Goal: Task Accomplishment & Management: Manage account settings

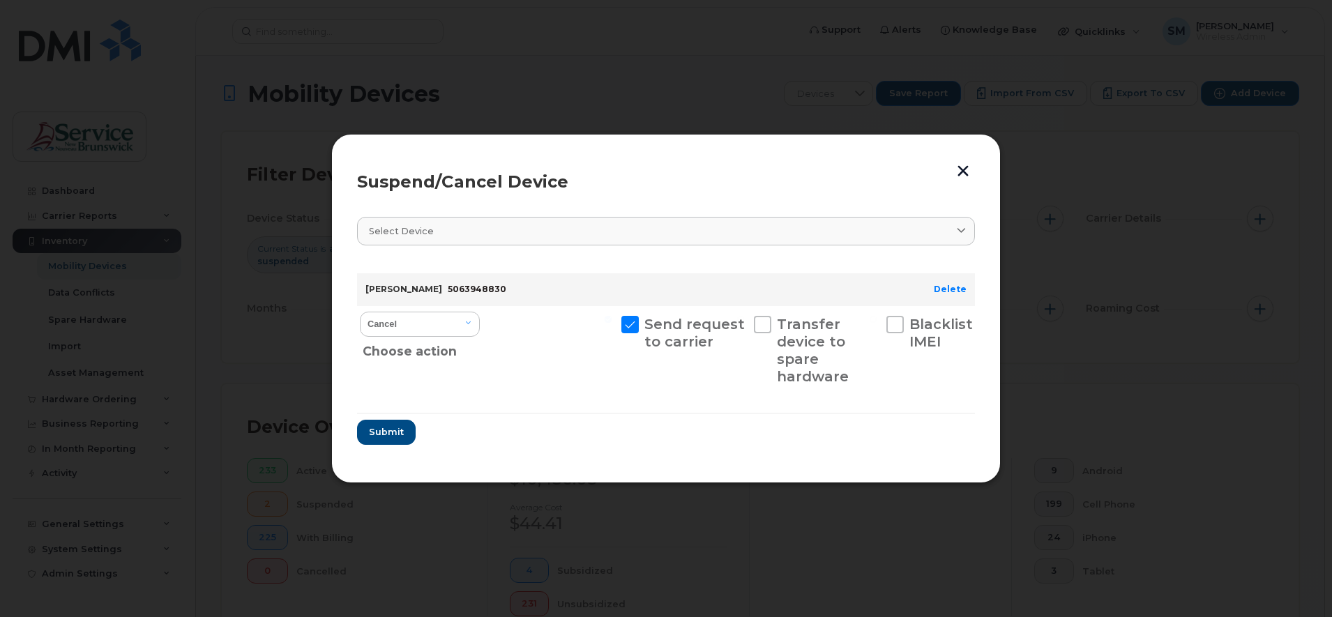
scroll to position [453, 0]
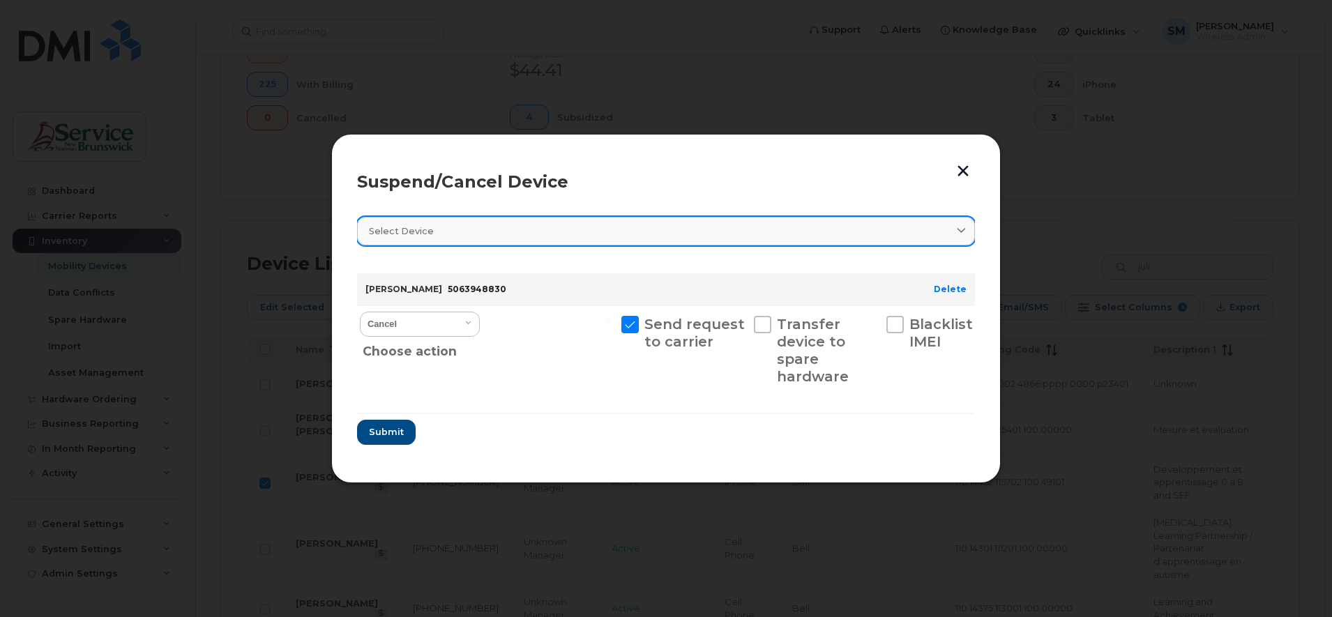
click at [967, 227] on span at bounding box center [961, 231] width 13 height 13
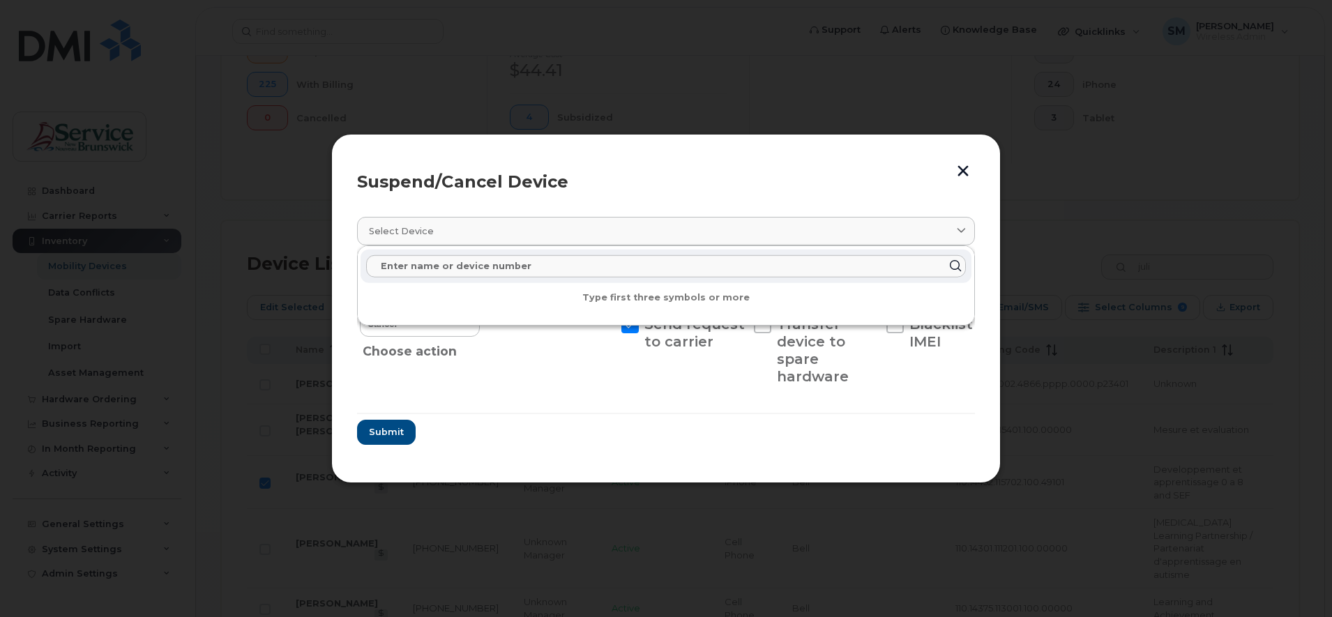
click at [1053, 405] on div at bounding box center [666, 308] width 1332 height 617
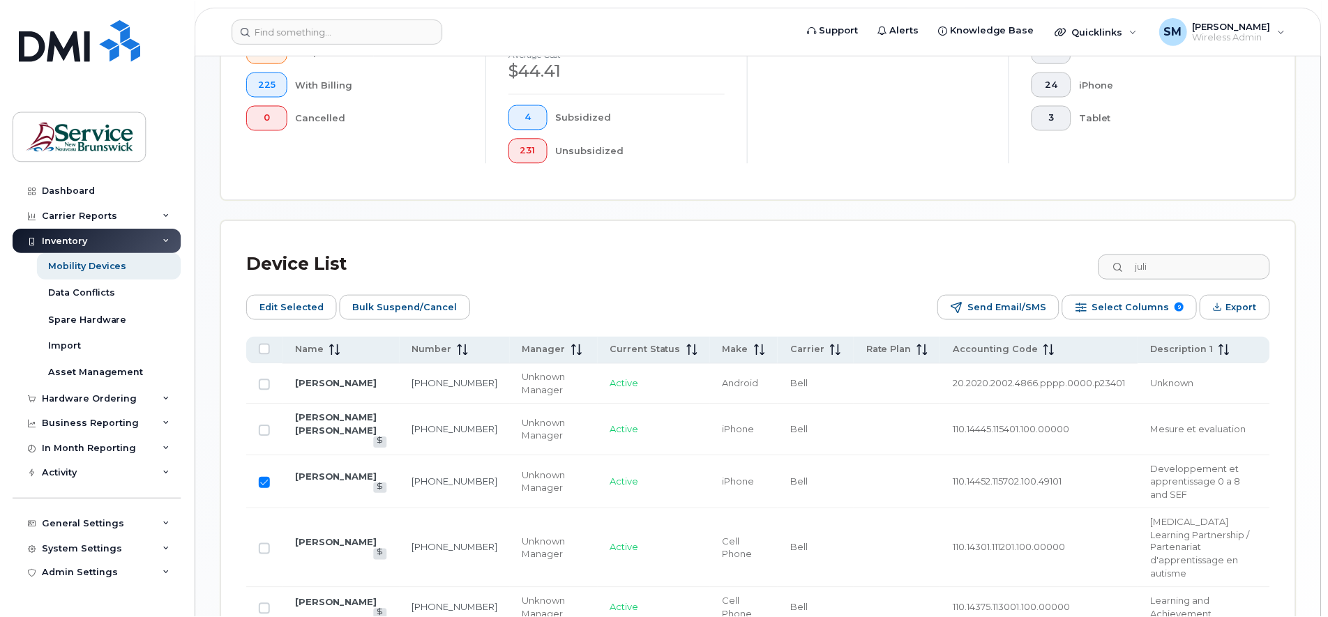
scroll to position [465, 0]
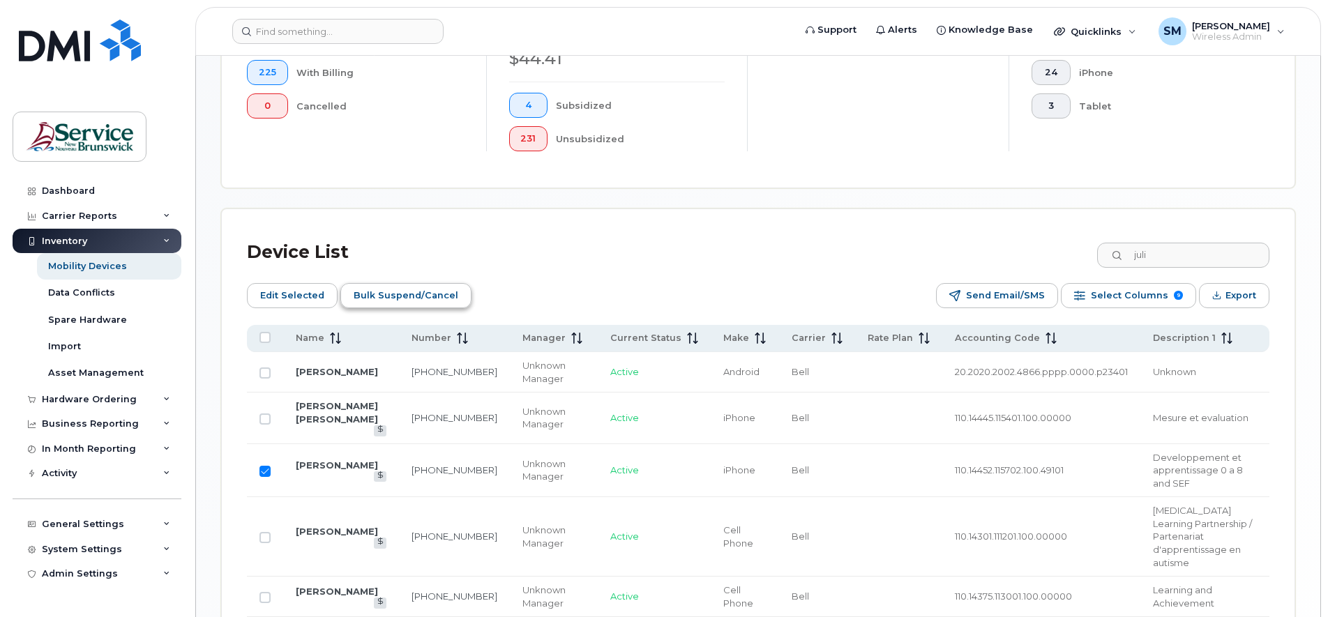
click at [394, 297] on span "Bulk Suspend/Cancel" at bounding box center [406, 295] width 105 height 21
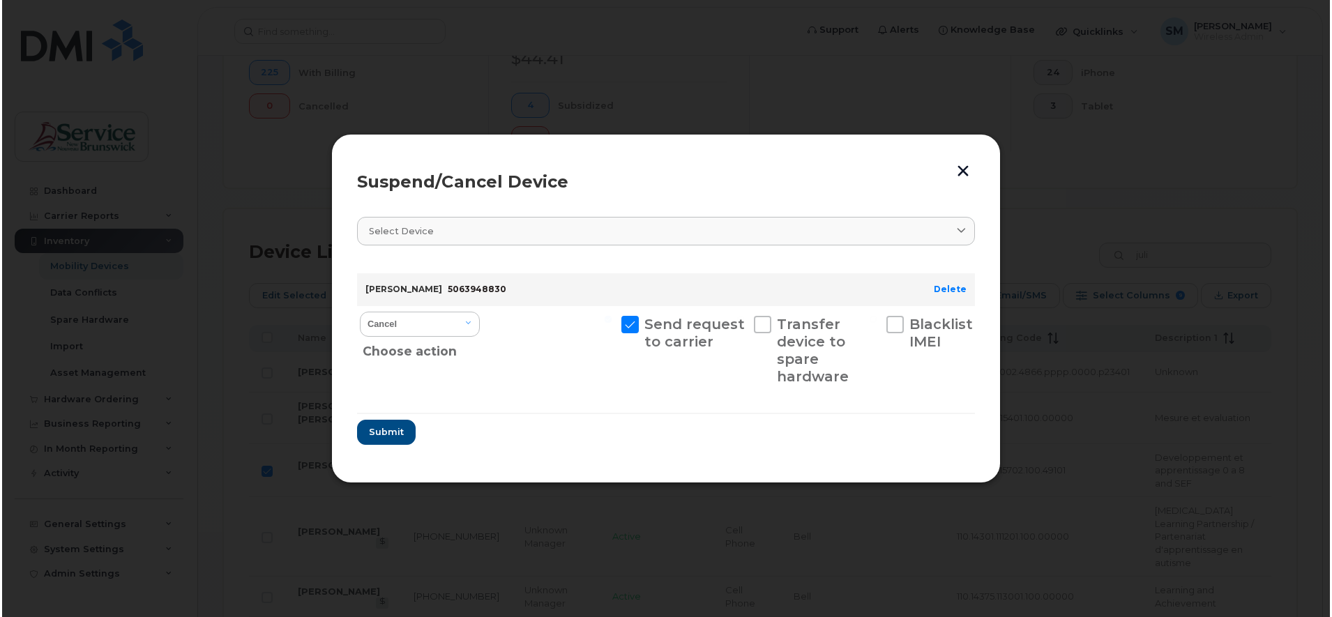
scroll to position [453, 0]
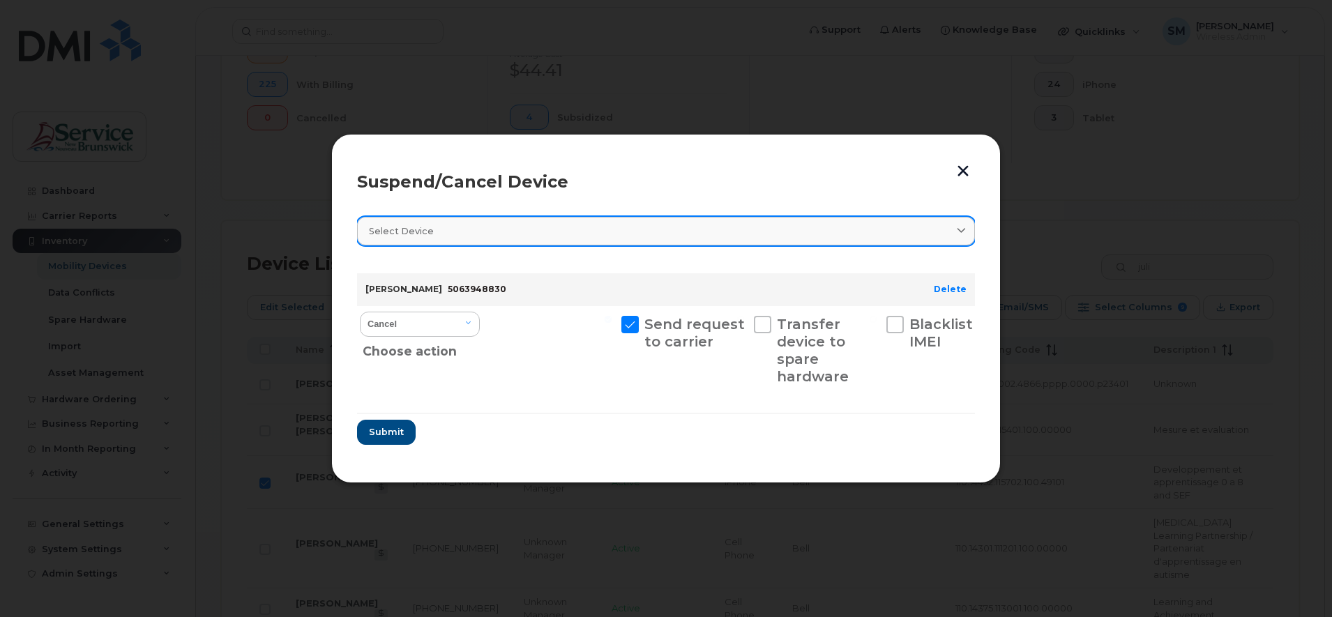
click at [967, 225] on span at bounding box center [961, 231] width 13 height 13
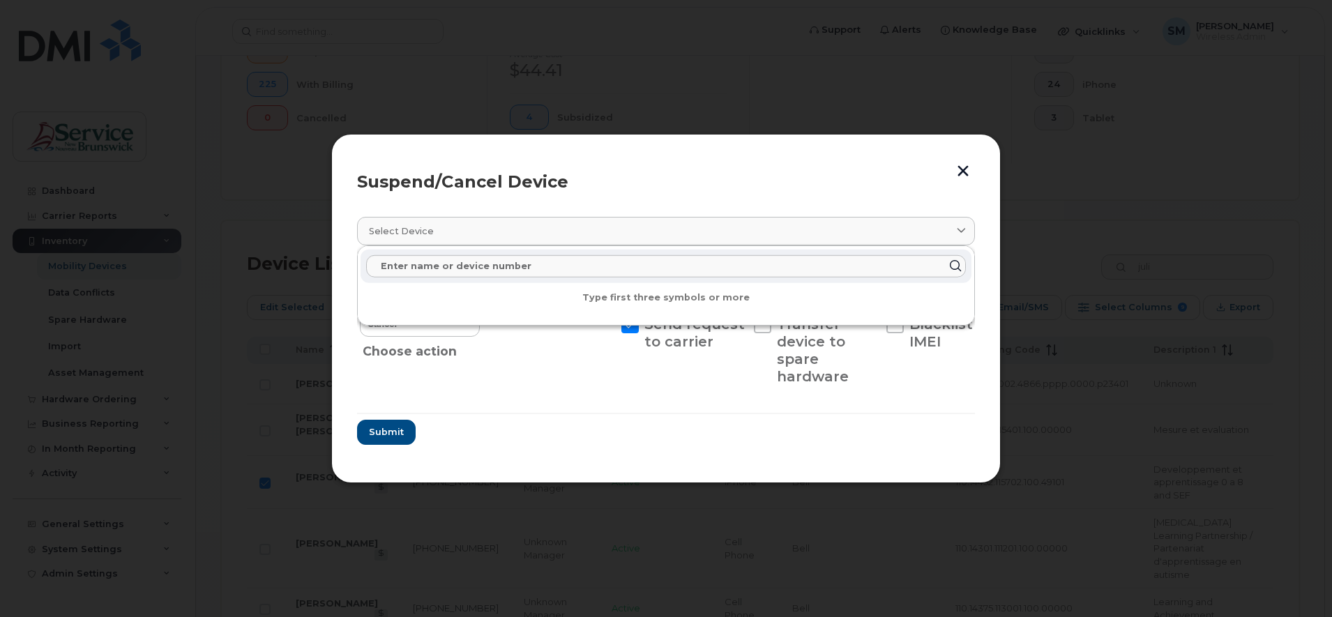
click at [732, 434] on form "Julie Mcintyre 5063948830 Delete Cancel Suspend - Extend Suspension Suspend - R…" at bounding box center [666, 353] width 618 height 182
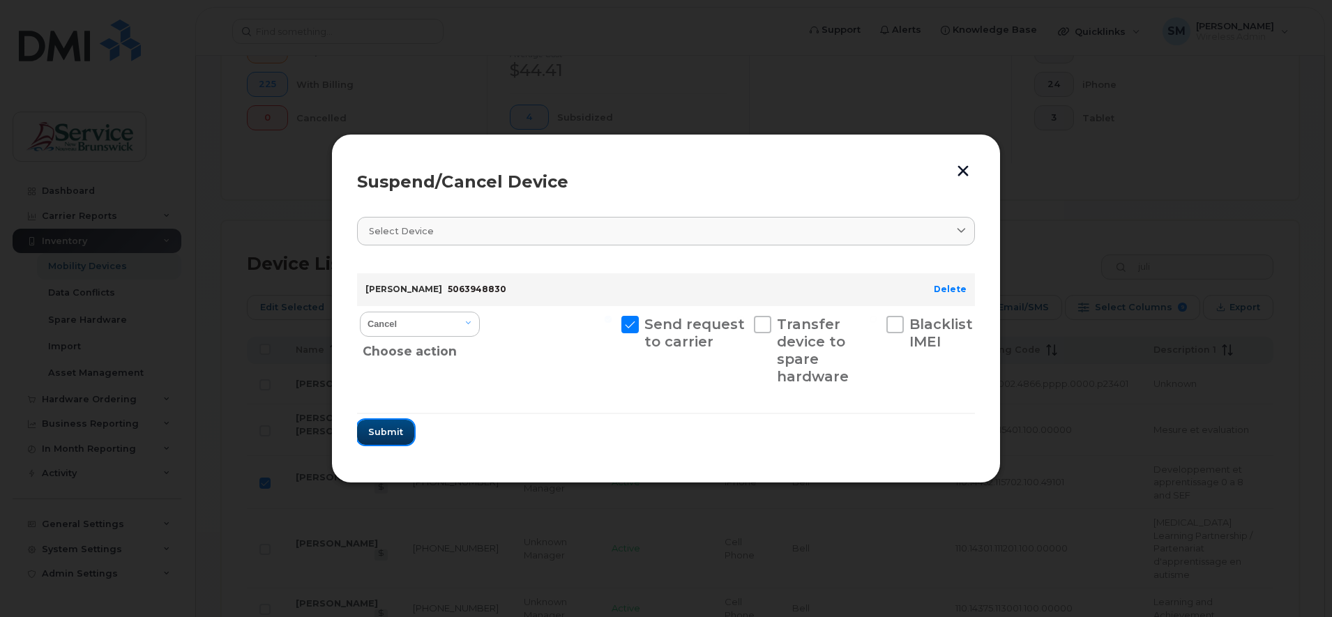
click at [387, 428] on span "Submit" at bounding box center [385, 431] width 35 height 13
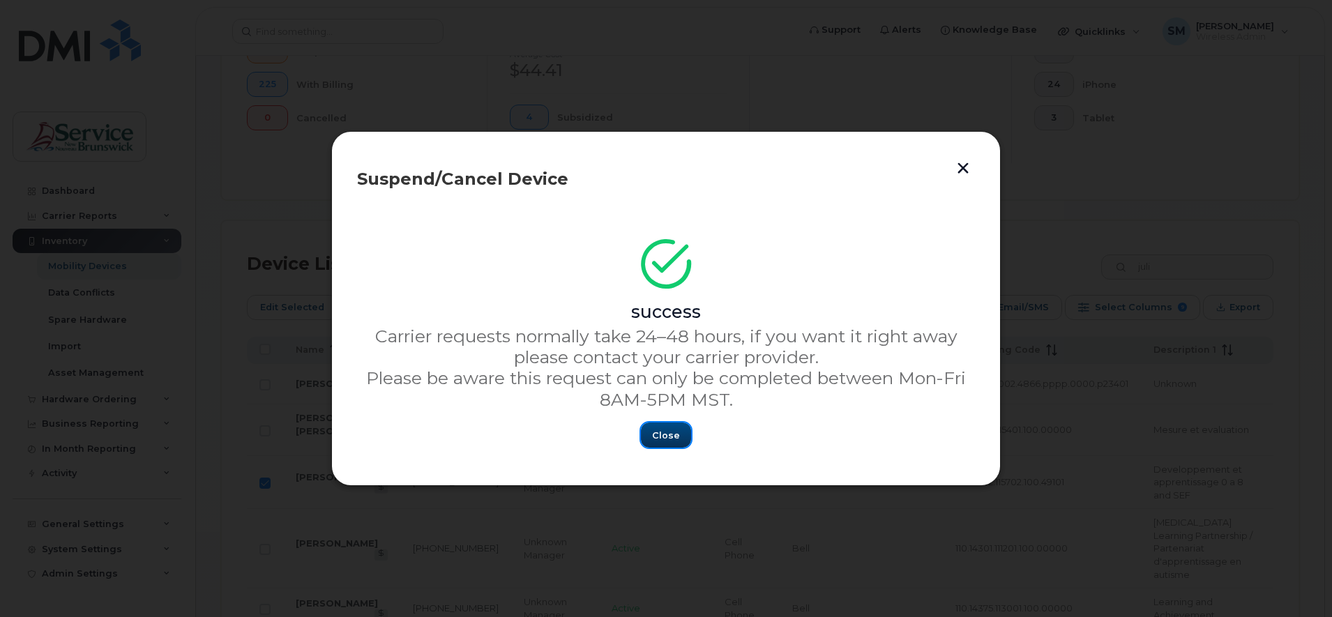
click at [659, 439] on span "Close" at bounding box center [666, 435] width 28 height 13
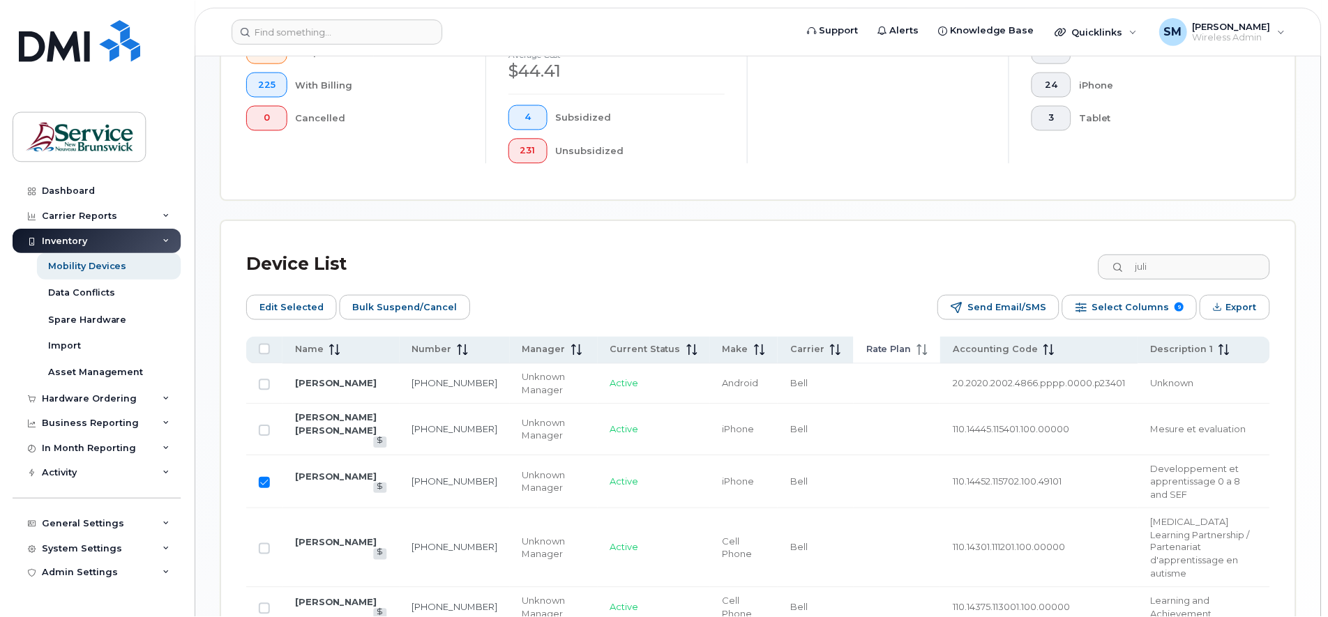
scroll to position [465, 0]
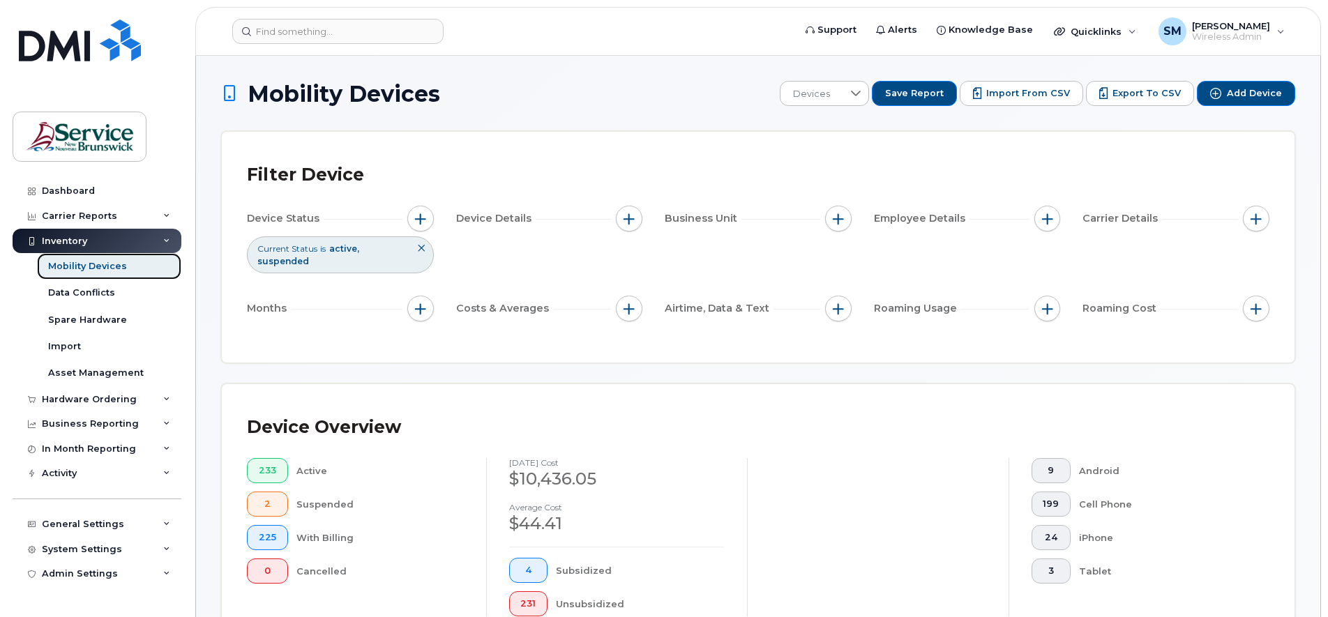
click at [99, 262] on div "Mobility Devices" at bounding box center [87, 266] width 79 height 13
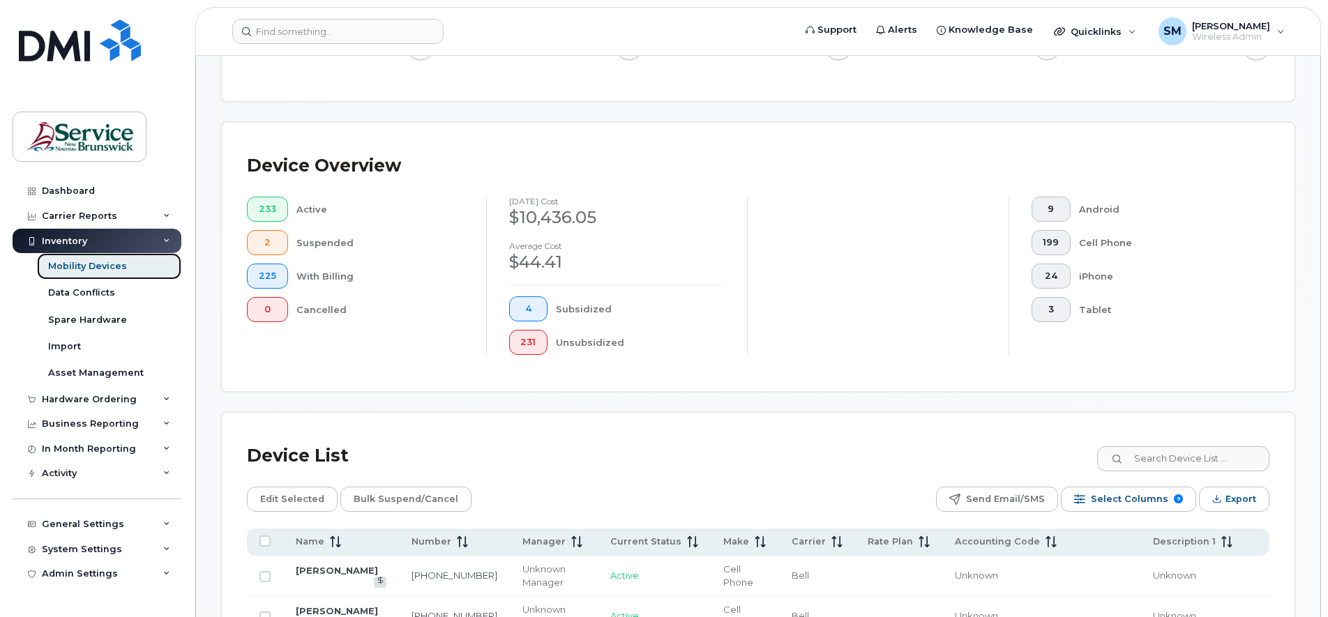
scroll to position [436, 0]
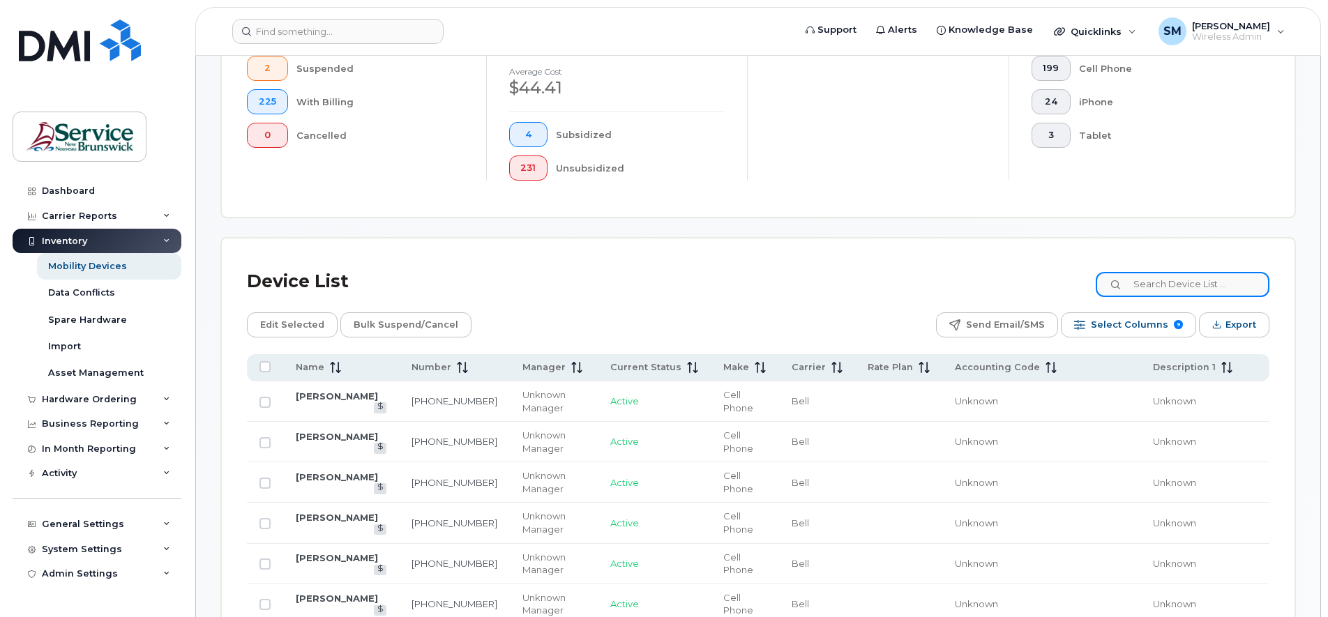
click at [1149, 281] on input at bounding box center [1183, 284] width 174 height 25
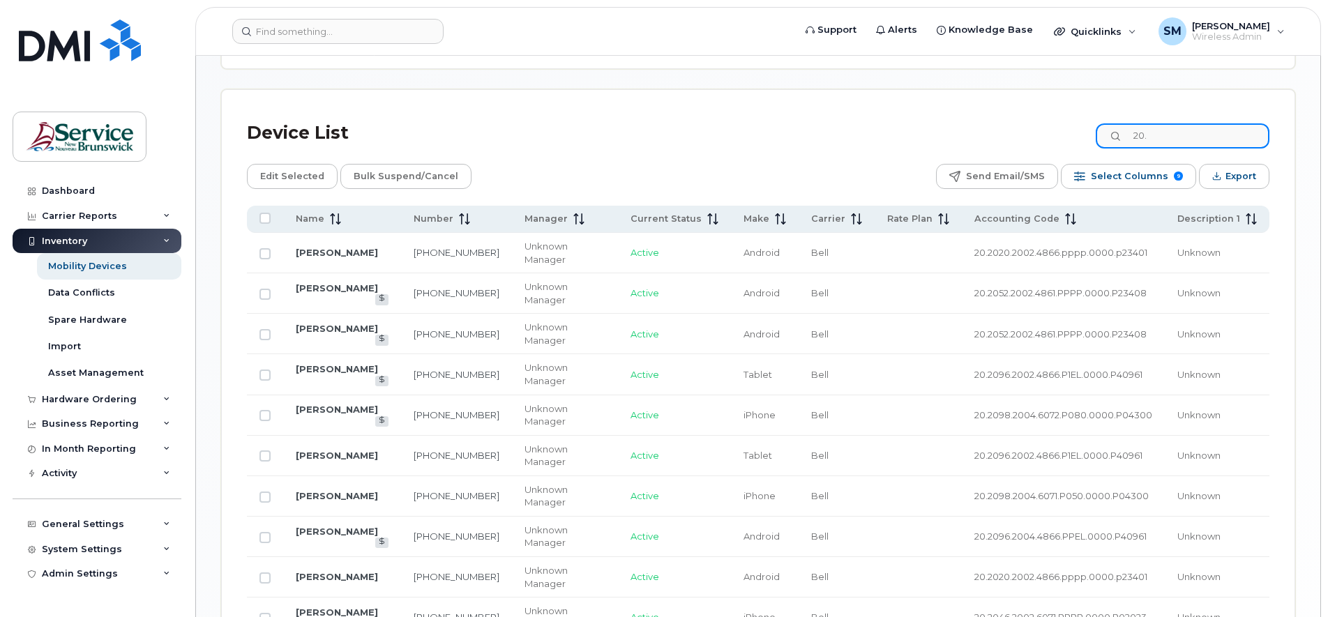
scroll to position [547, 0]
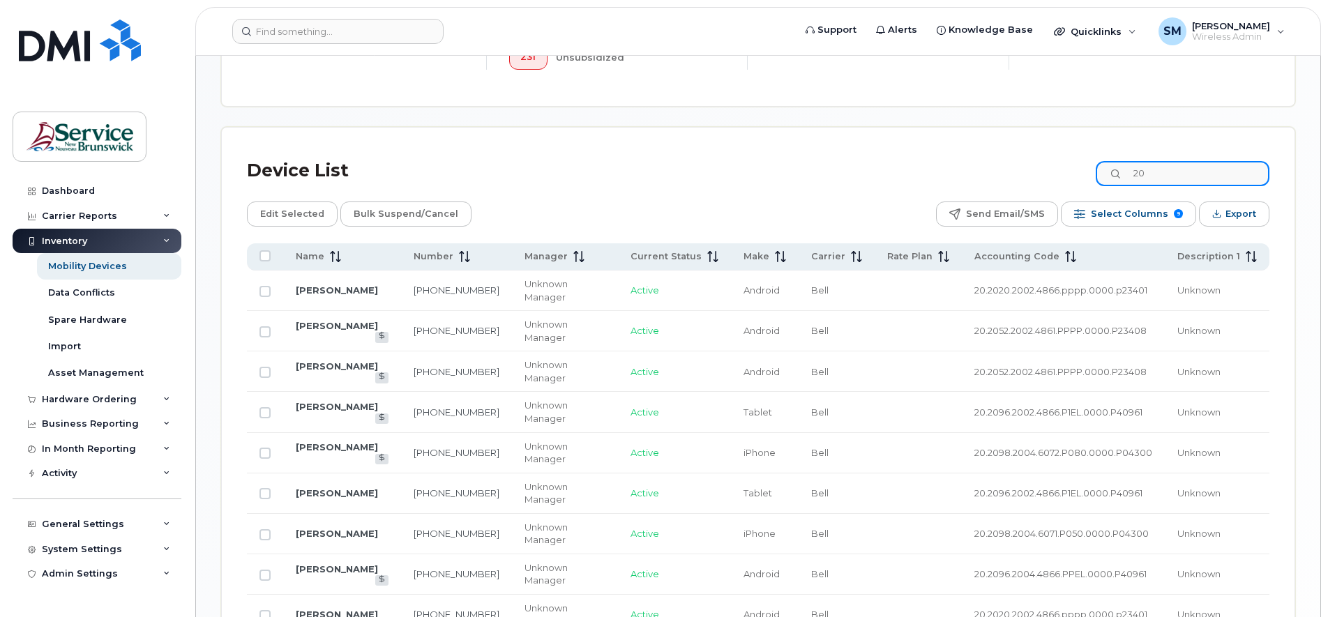
type input "2"
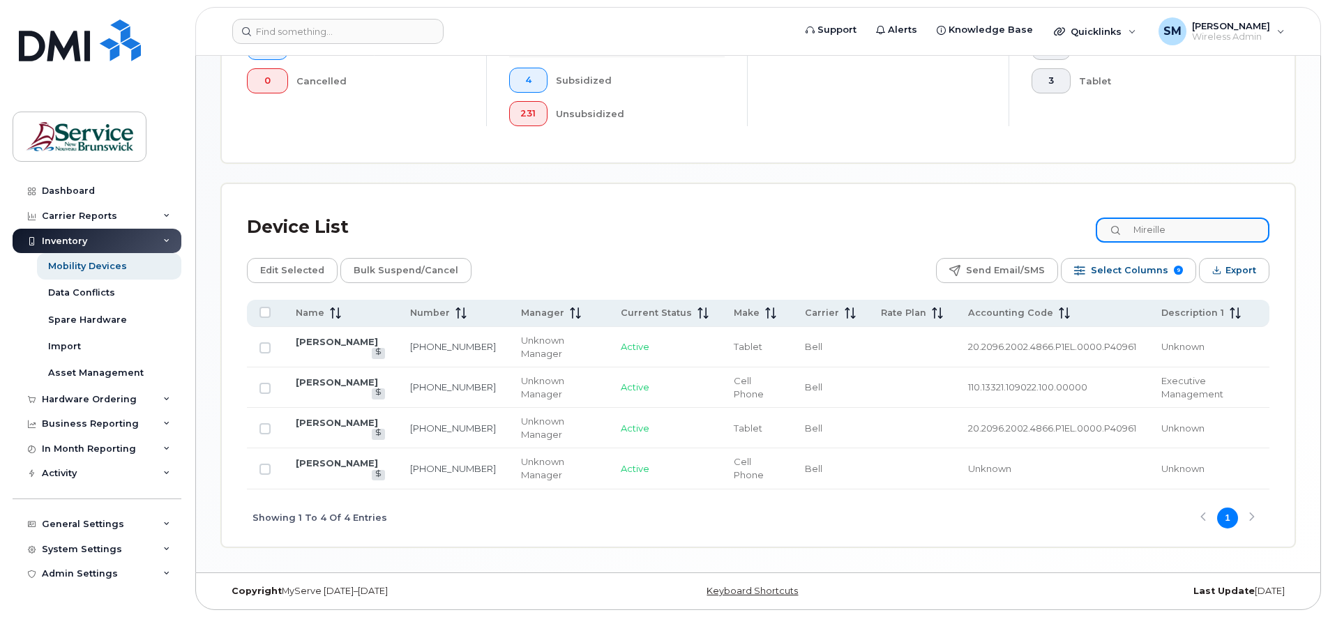
scroll to position [490, 0]
type input "Mireille"
click at [261, 429] on input "Row Unselected" at bounding box center [264, 428] width 11 height 11
checkbox input "true"
click at [265, 347] on input "Row Unselected" at bounding box center [264, 347] width 11 height 11
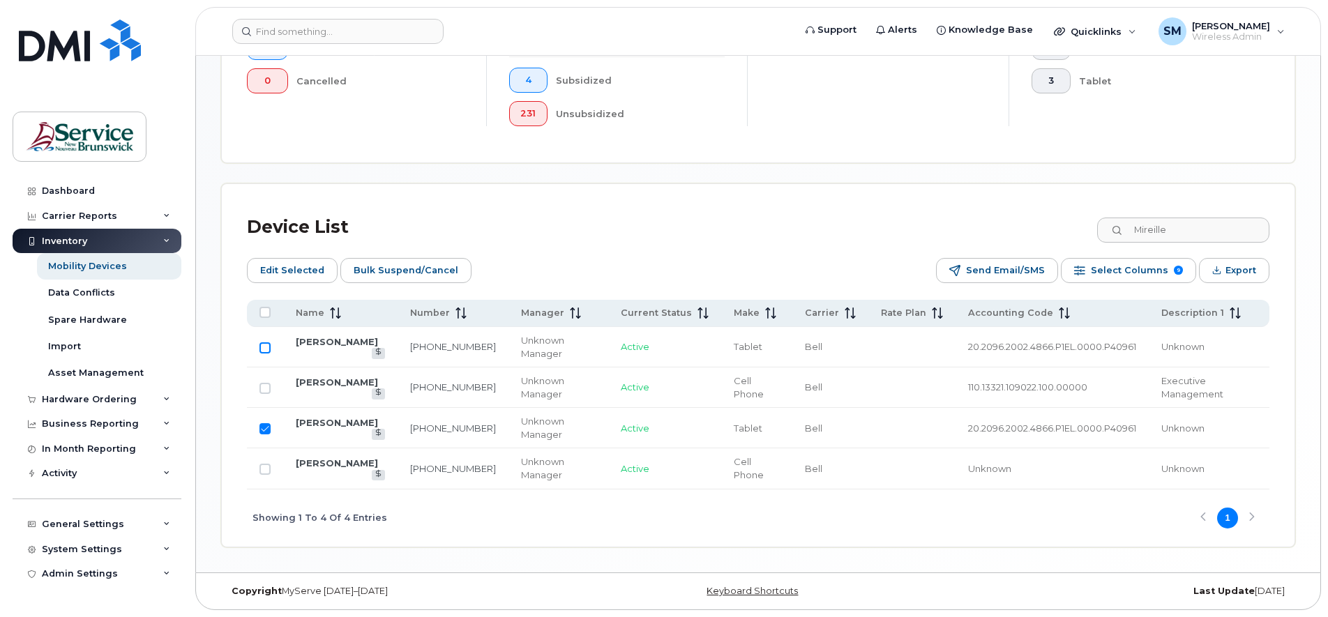
checkbox input "true"
click at [300, 270] on span "Edit Selected" at bounding box center [292, 270] width 64 height 21
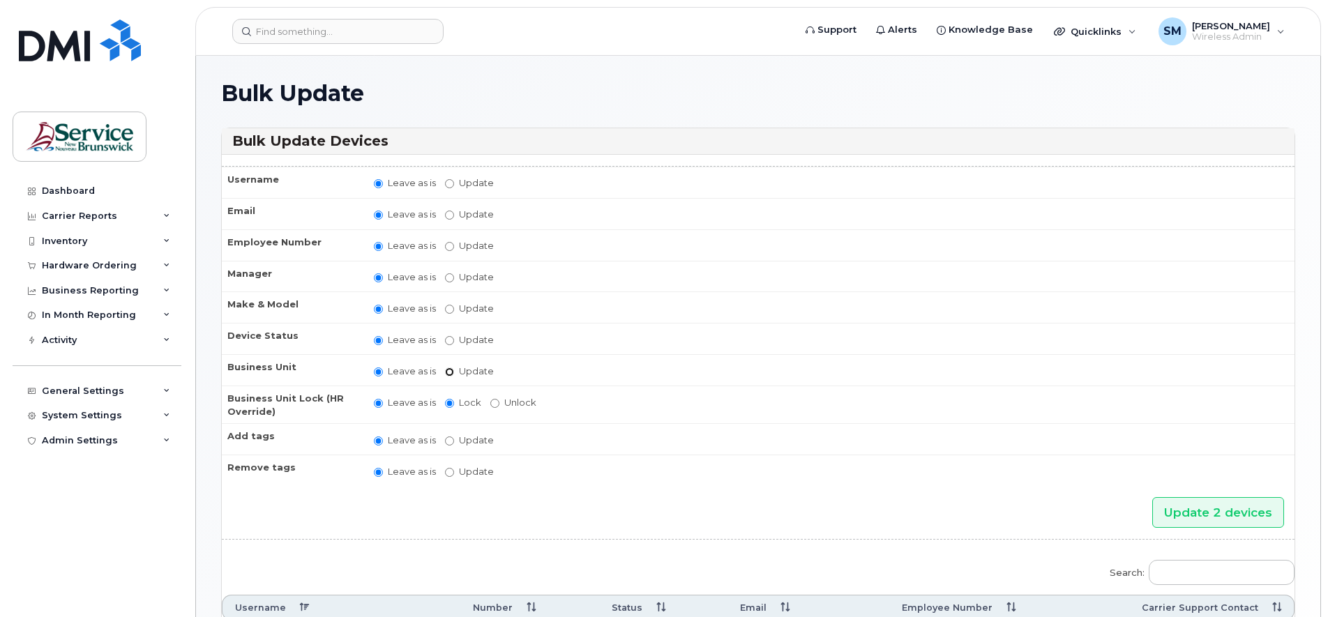
click at [450, 372] on input "Update" at bounding box center [449, 372] width 9 height 9
radio input "true"
radio input "false"
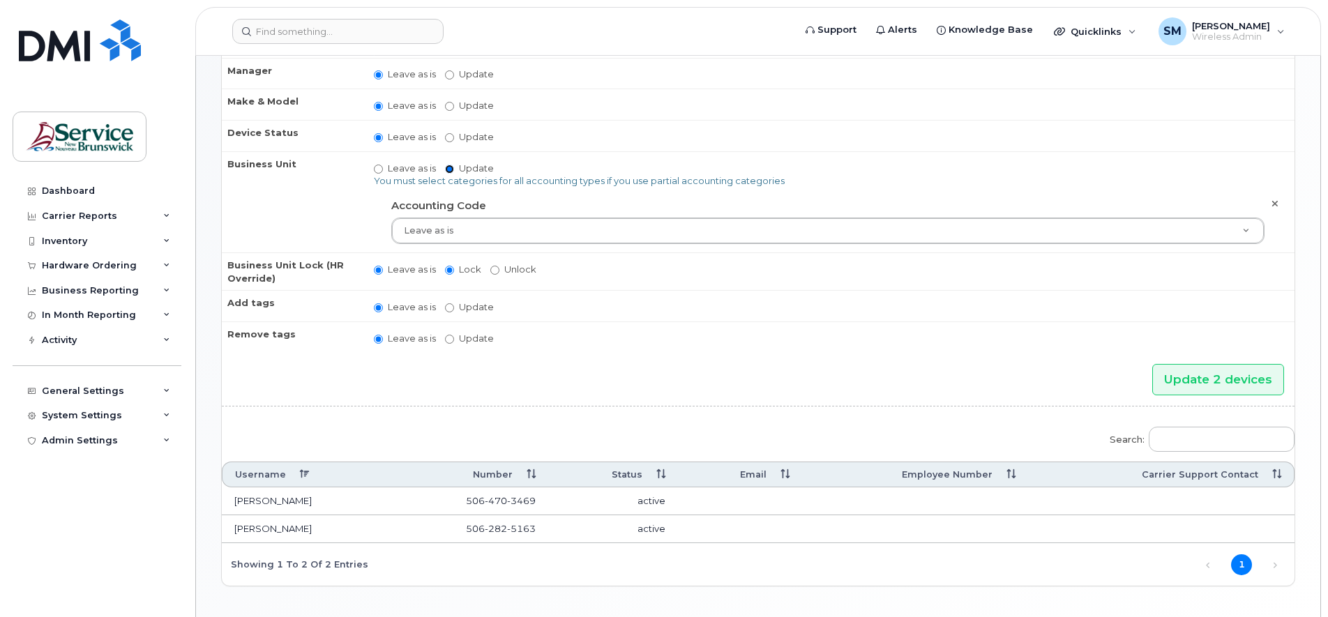
scroll to position [167, 0]
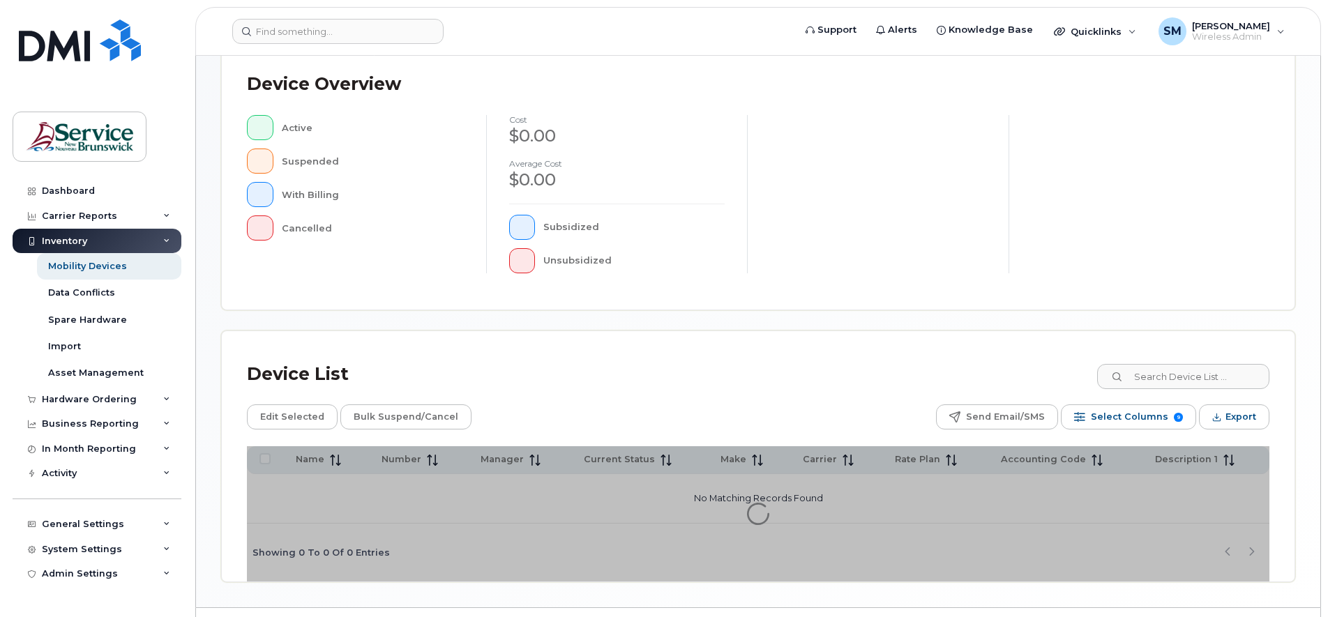
scroll to position [342, 0]
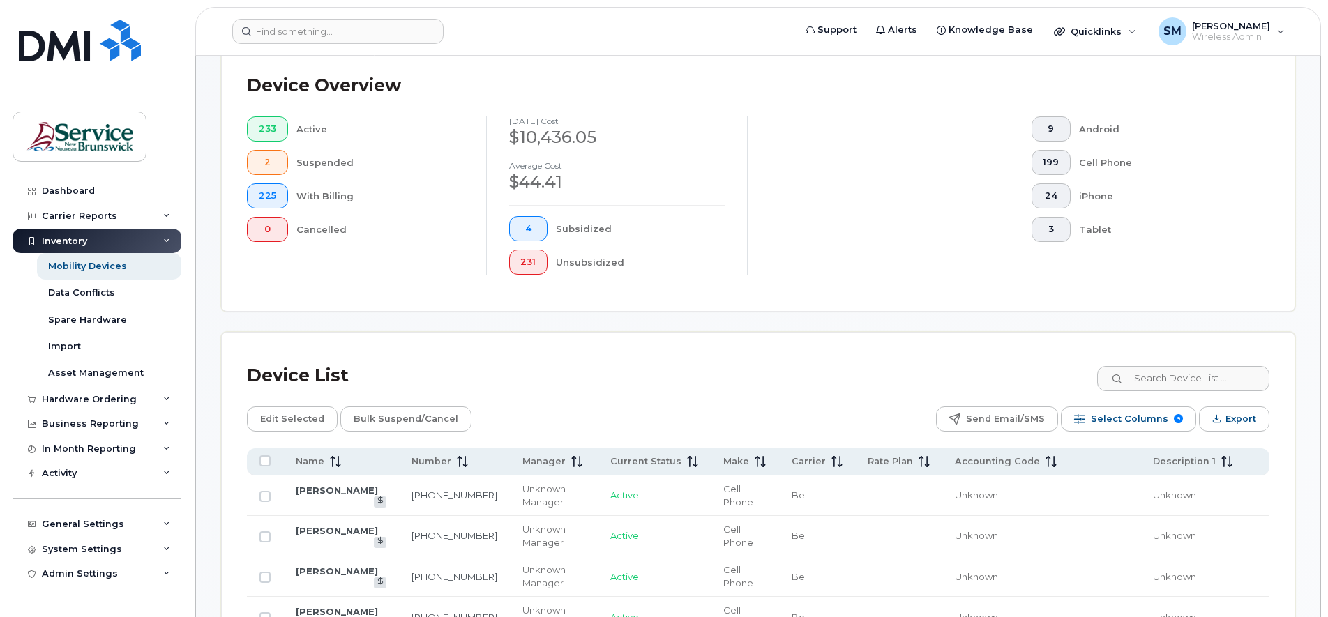
scroll to position [378, 0]
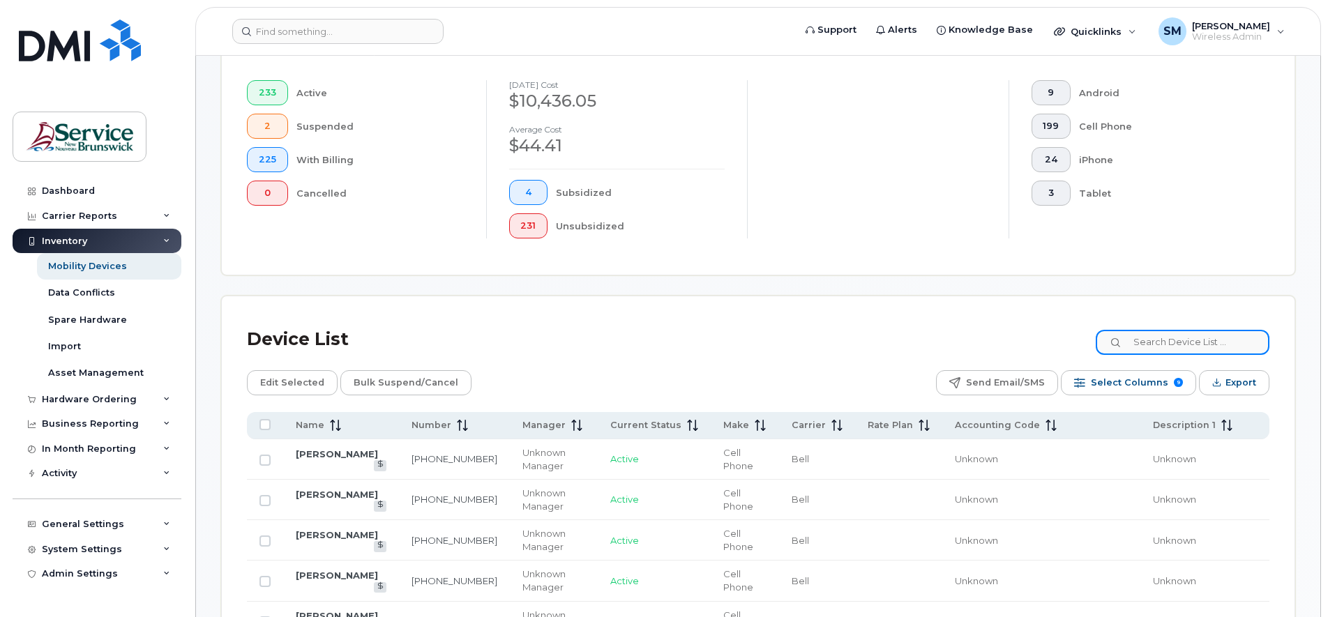
click at [1158, 346] on input at bounding box center [1183, 342] width 174 height 25
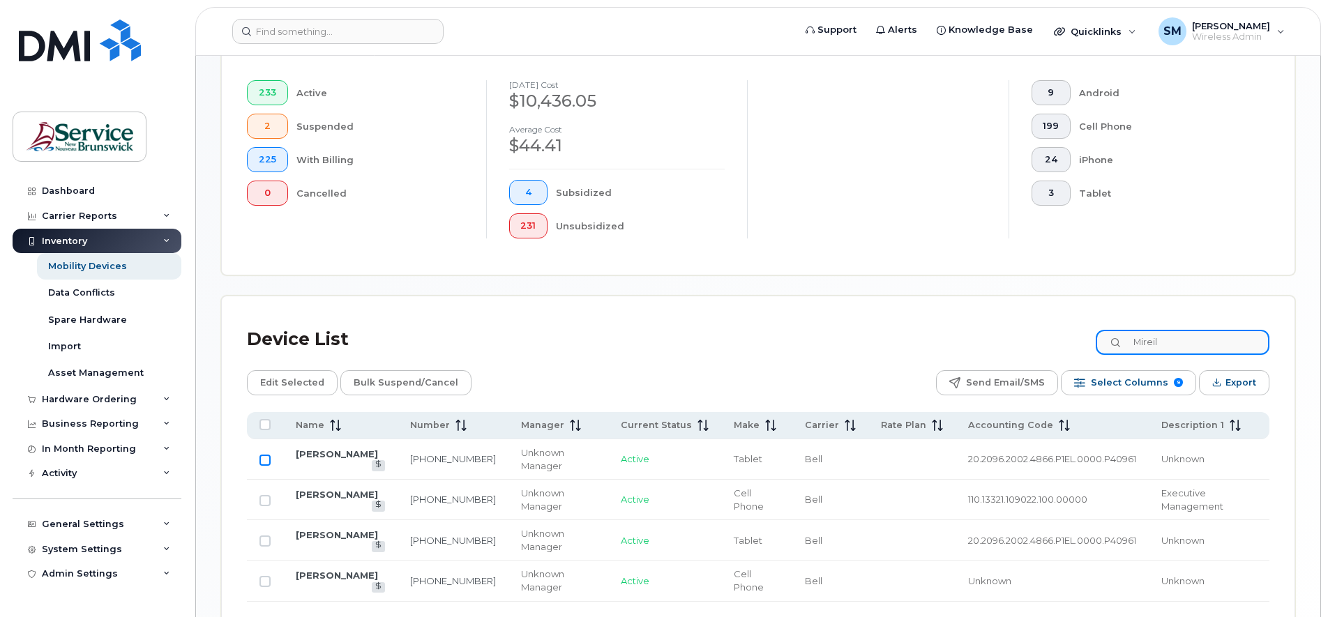
type input "Mireil"
click at [264, 464] on input "Row Unselected" at bounding box center [264, 460] width 11 height 11
checkbox input "true"
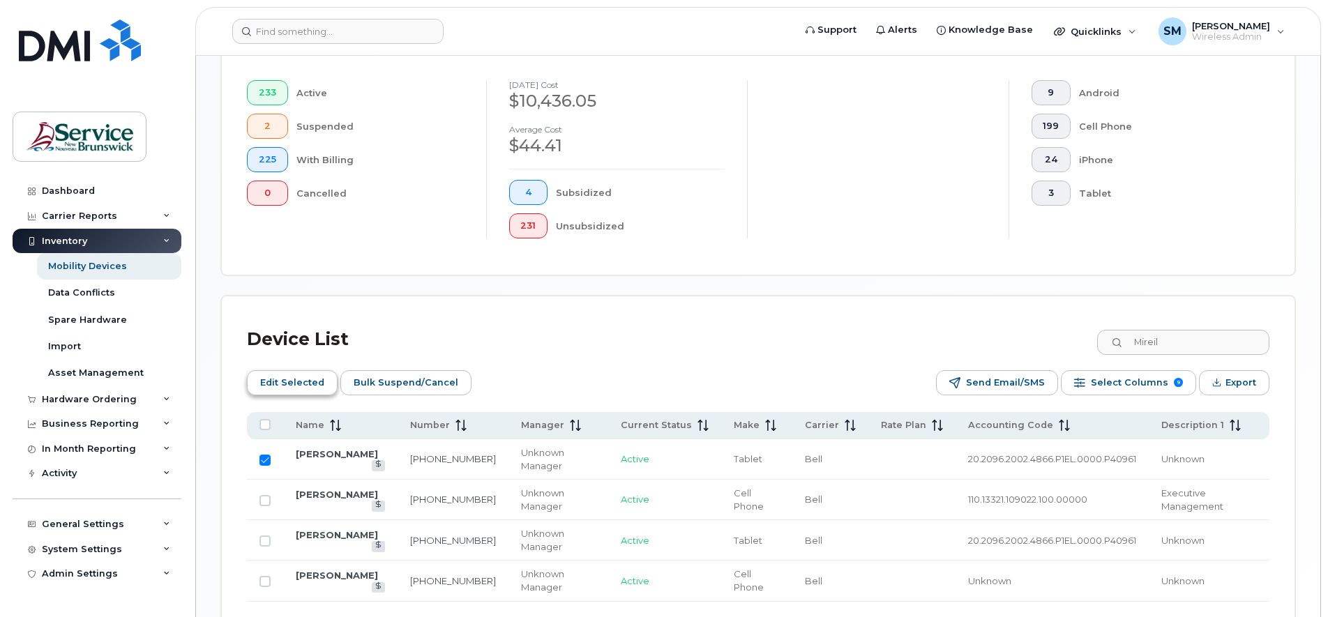
click at [294, 382] on span "Edit Selected" at bounding box center [292, 382] width 64 height 21
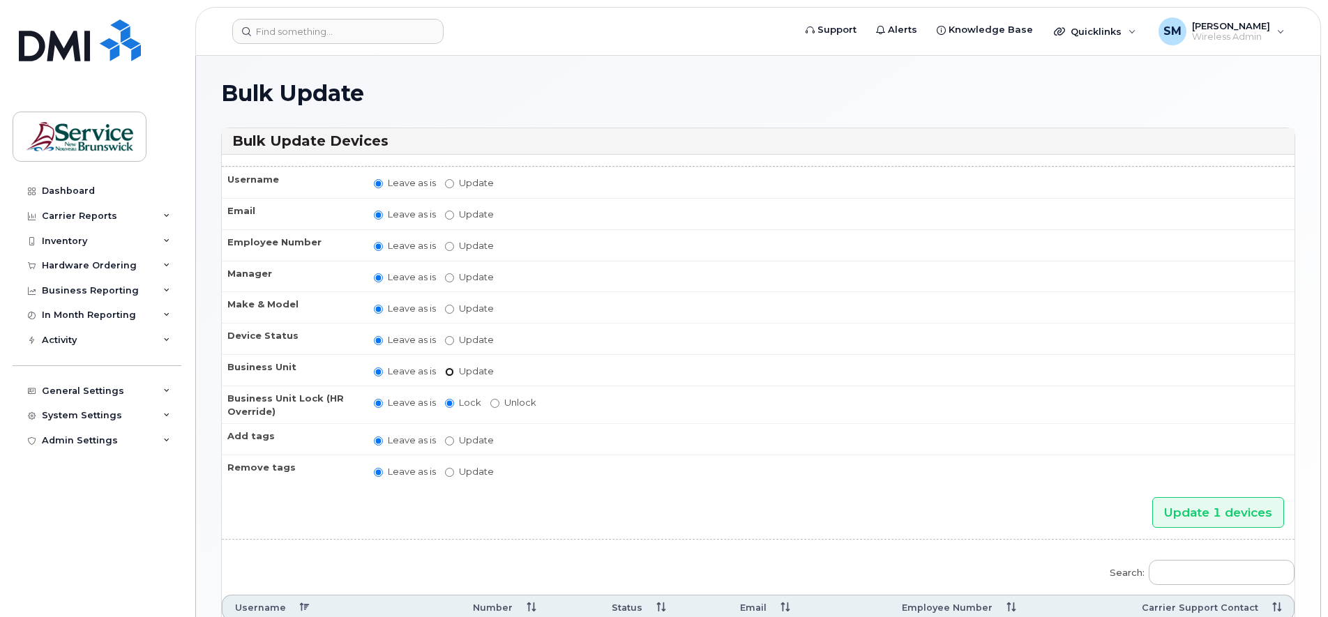
click at [447, 372] on input "Update" at bounding box center [449, 372] width 9 height 9
radio input "true"
radio input "false"
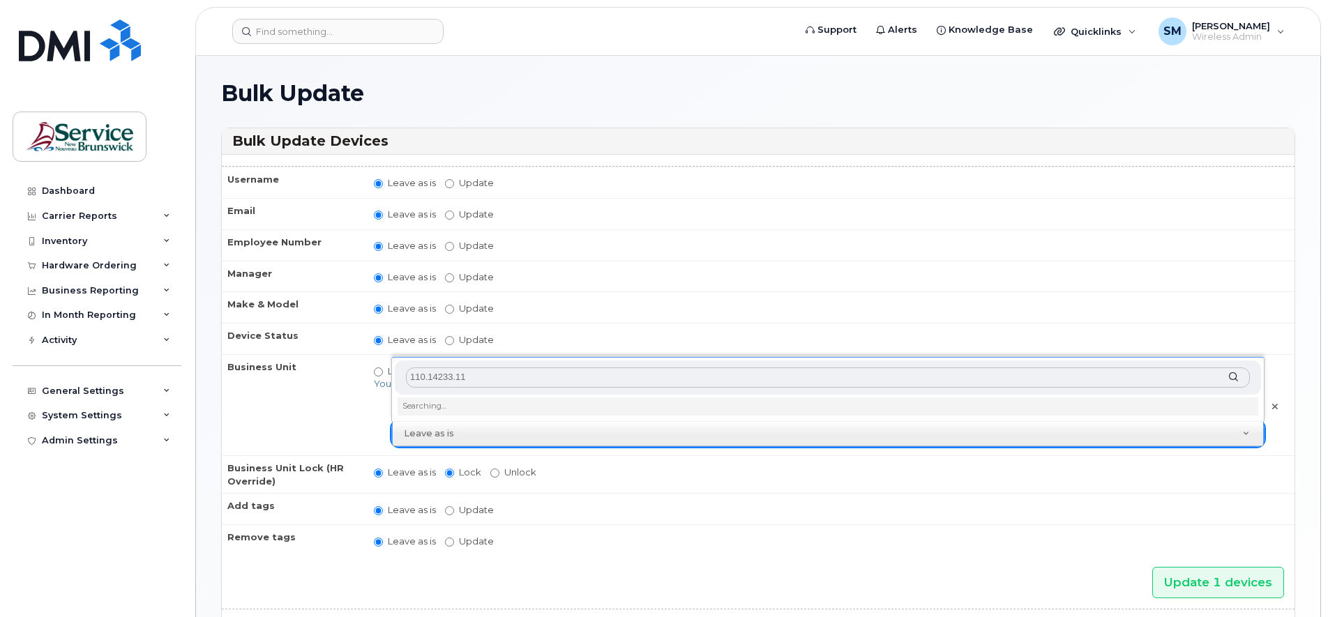
type input "110.14233.118"
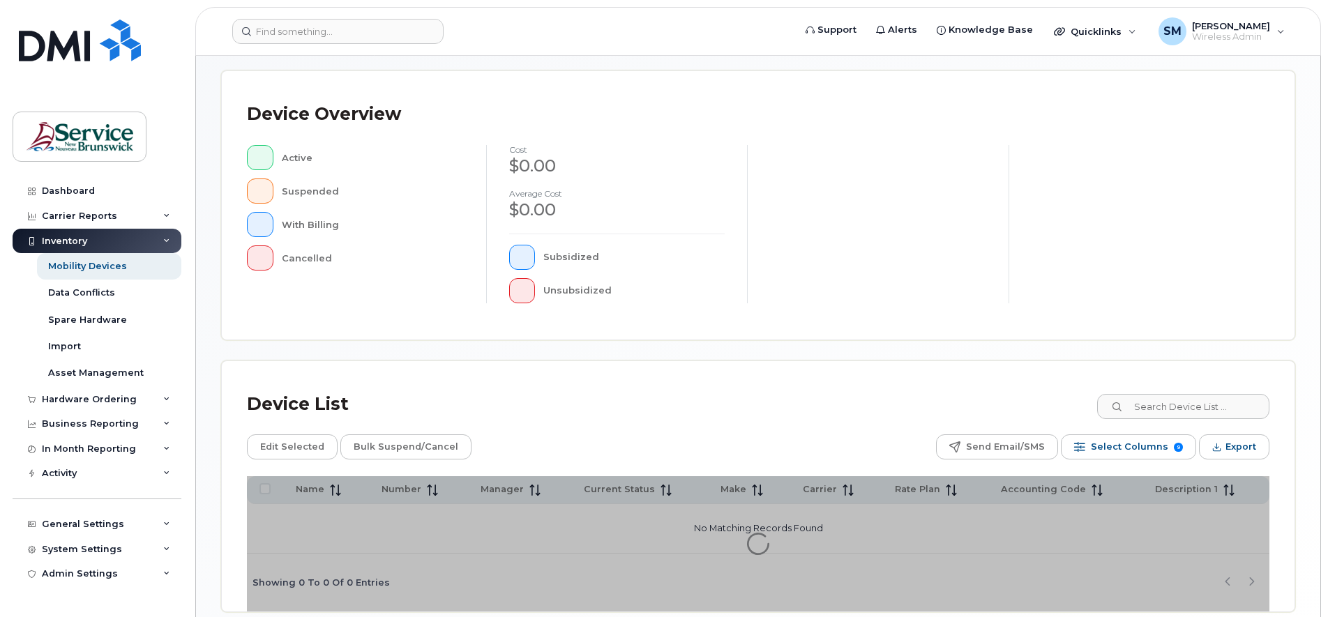
scroll to position [342, 0]
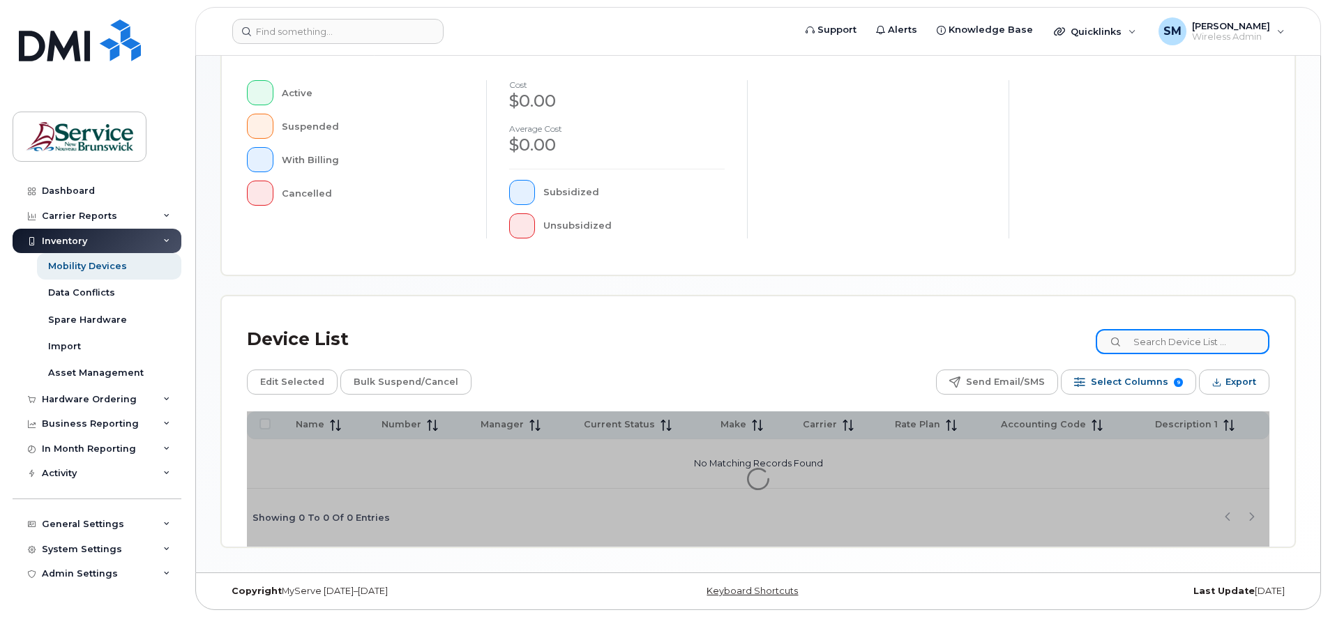
click at [1174, 340] on input at bounding box center [1183, 341] width 174 height 25
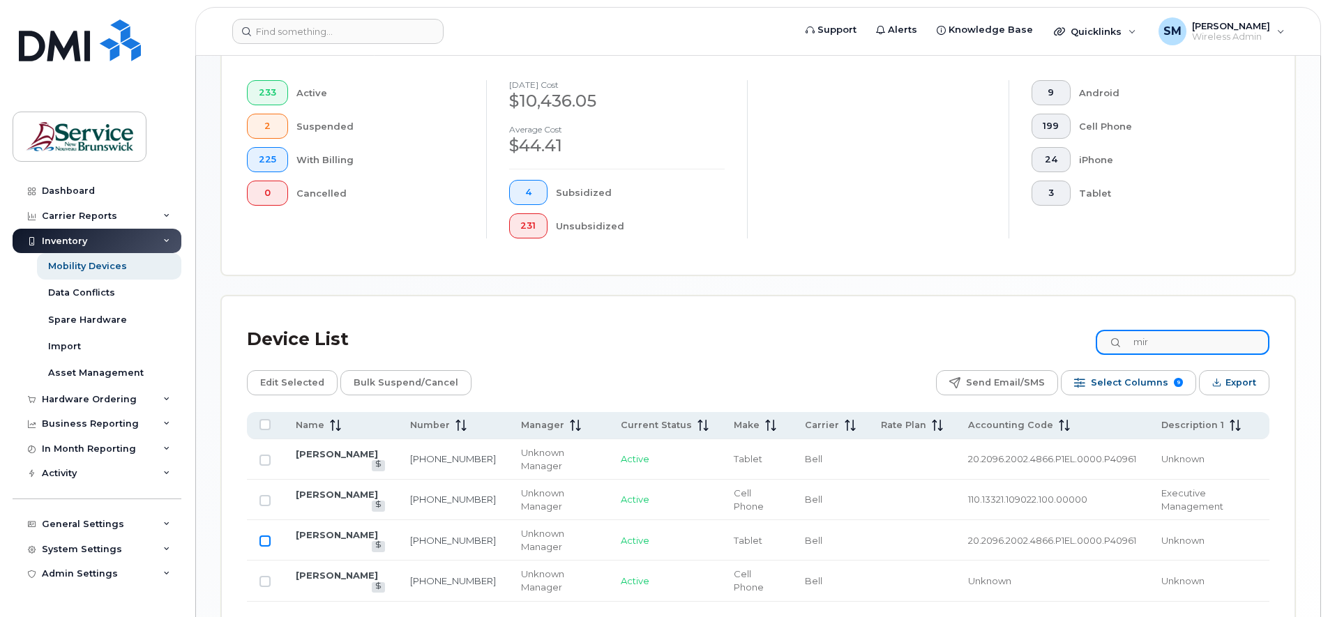
type input "mir"
click at [264, 542] on input "Row Unselected" at bounding box center [264, 541] width 11 height 11
checkbox input "true"
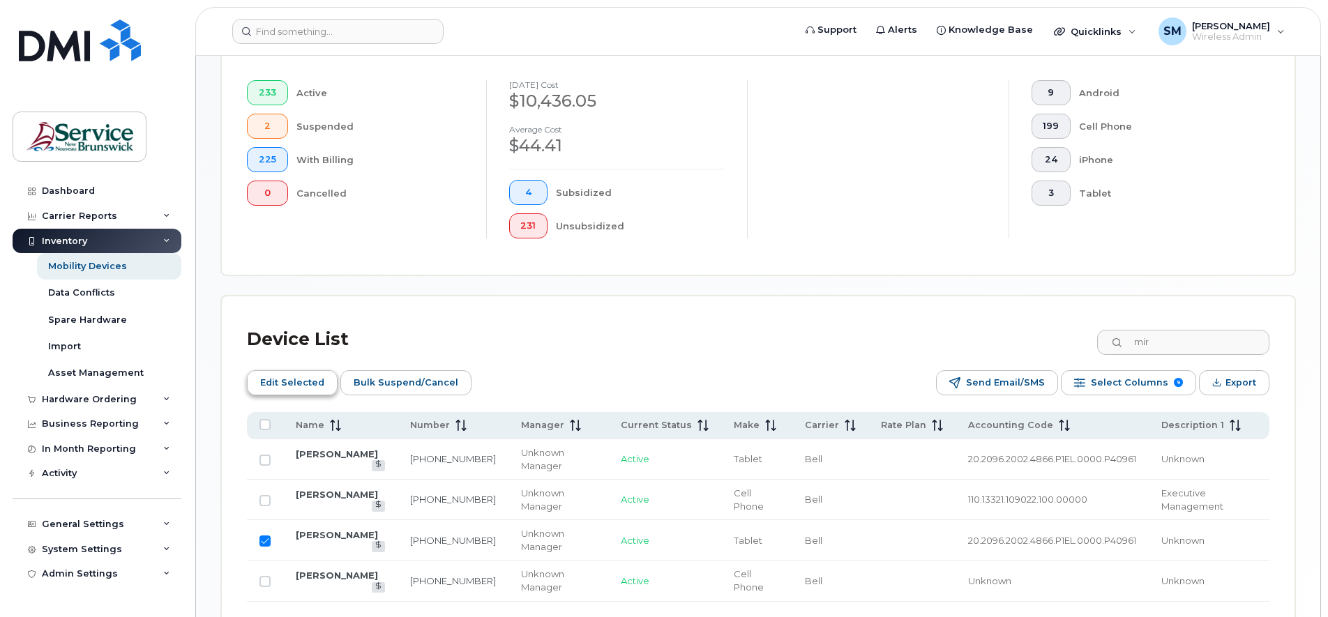
click at [289, 386] on span "Edit Selected" at bounding box center [292, 382] width 64 height 21
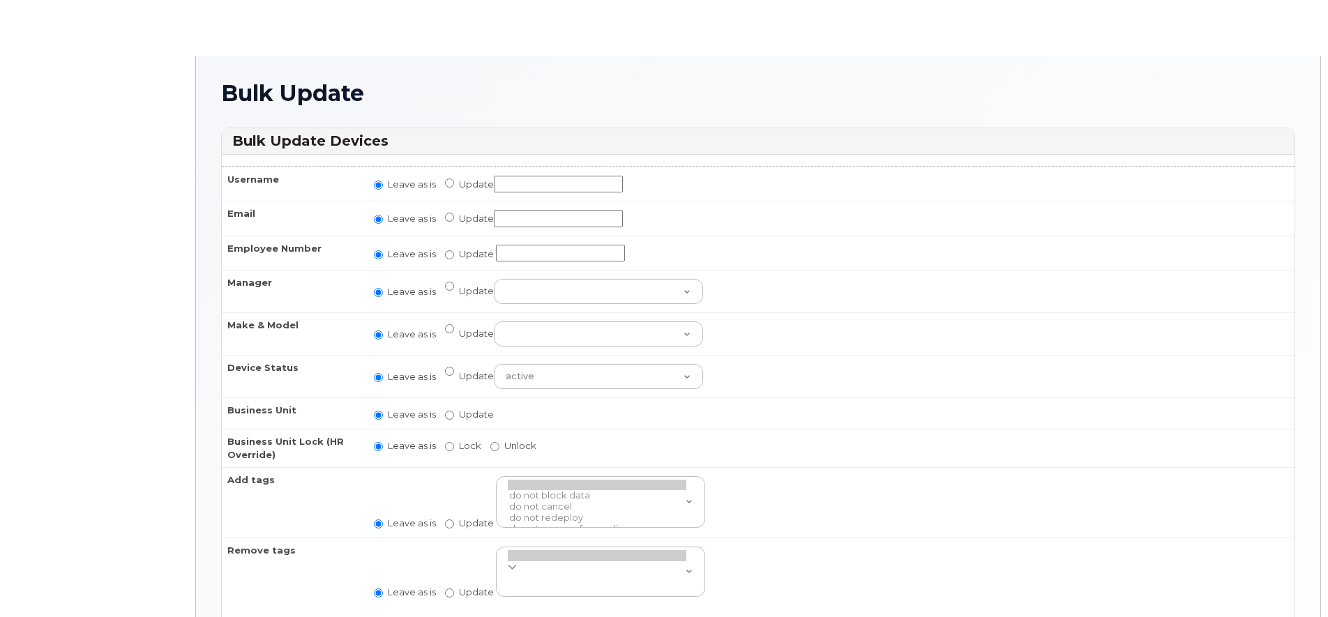
radio input "true"
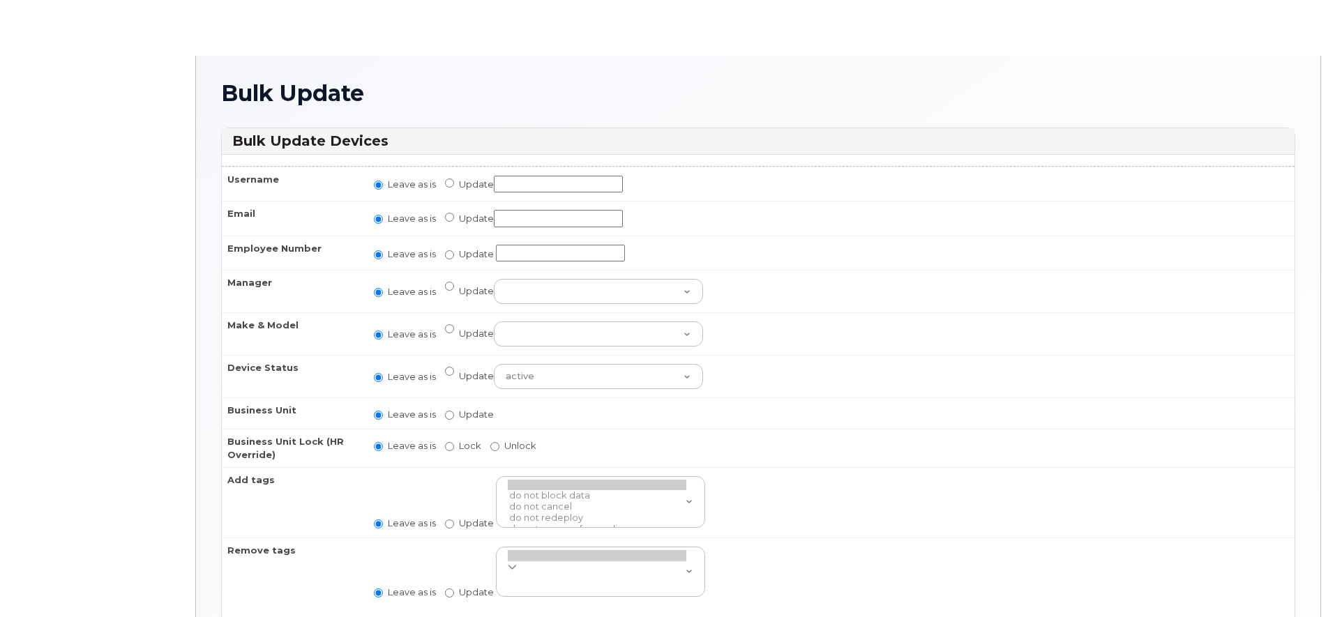
radio input "true"
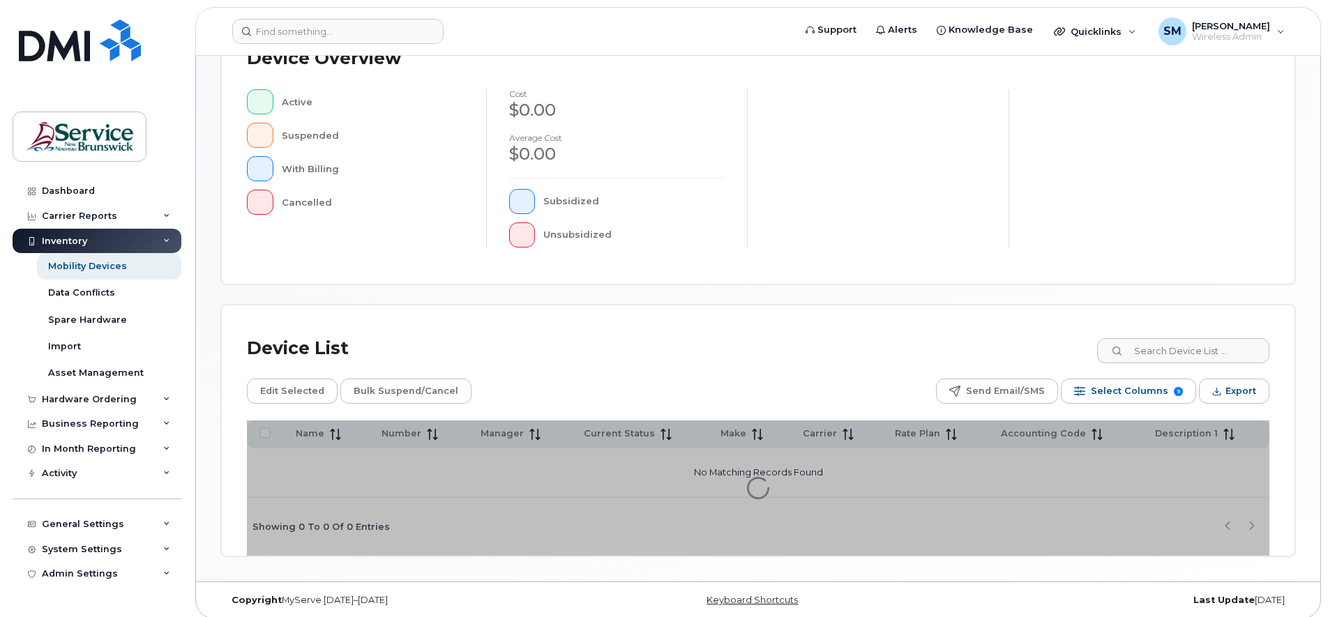
scroll to position [342, 0]
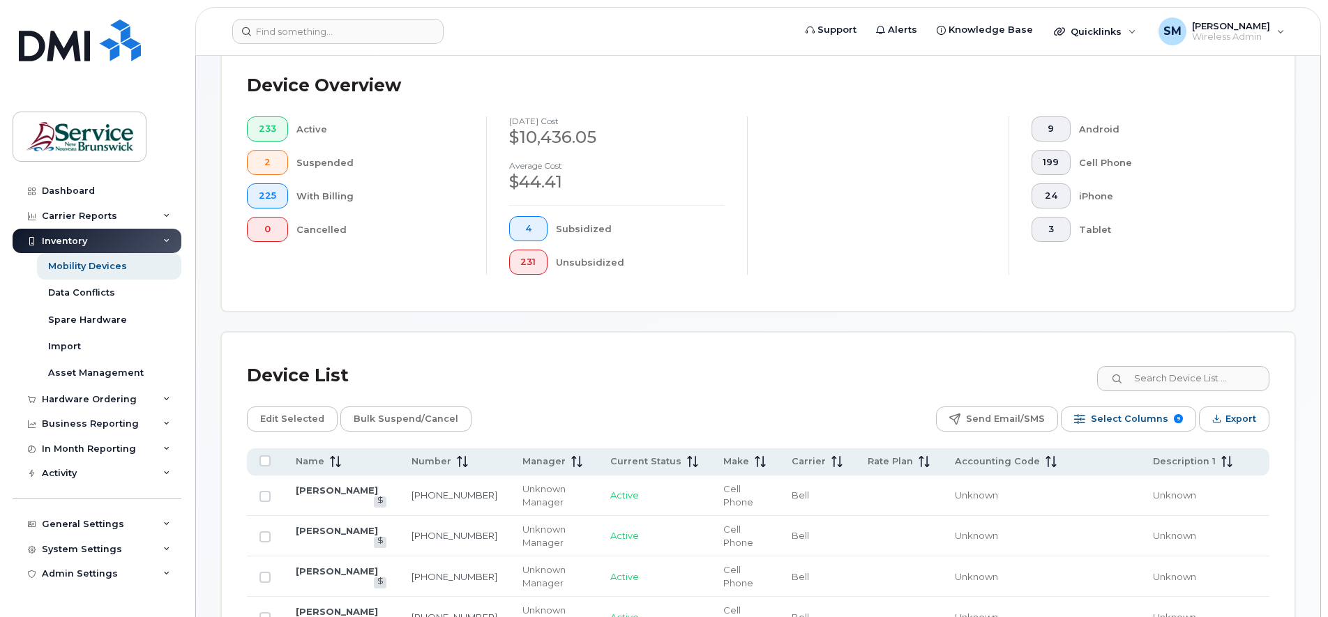
scroll to position [378, 0]
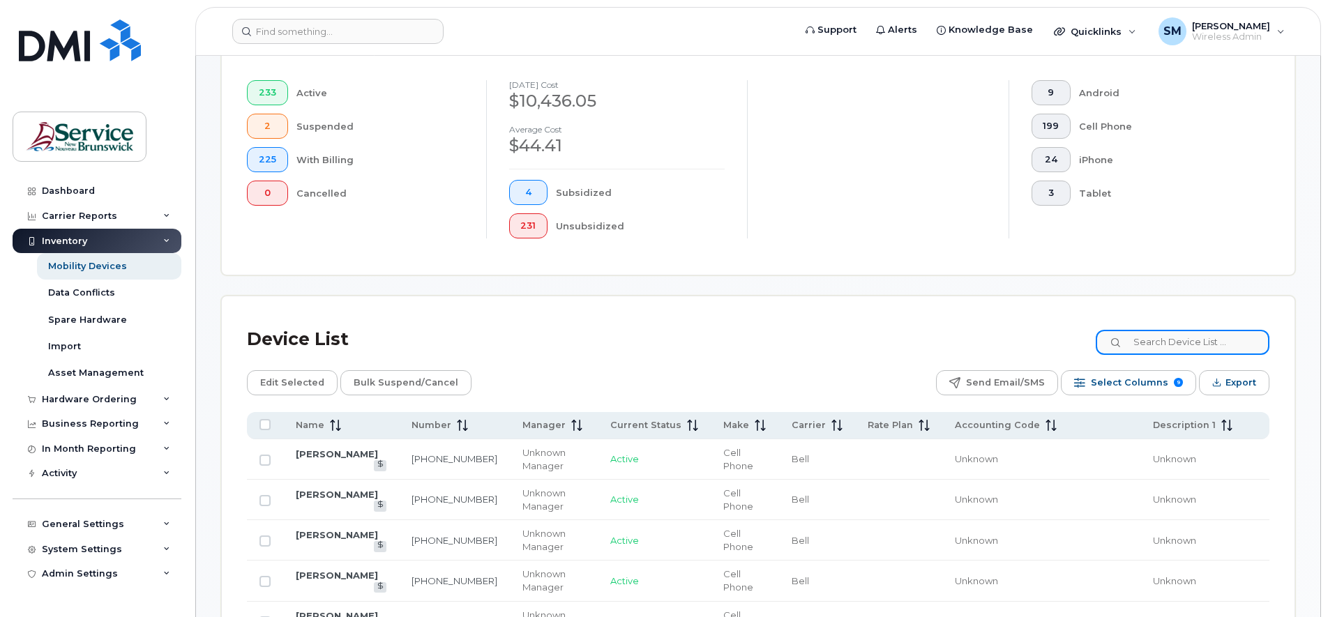
click at [1147, 339] on input at bounding box center [1183, 342] width 174 height 25
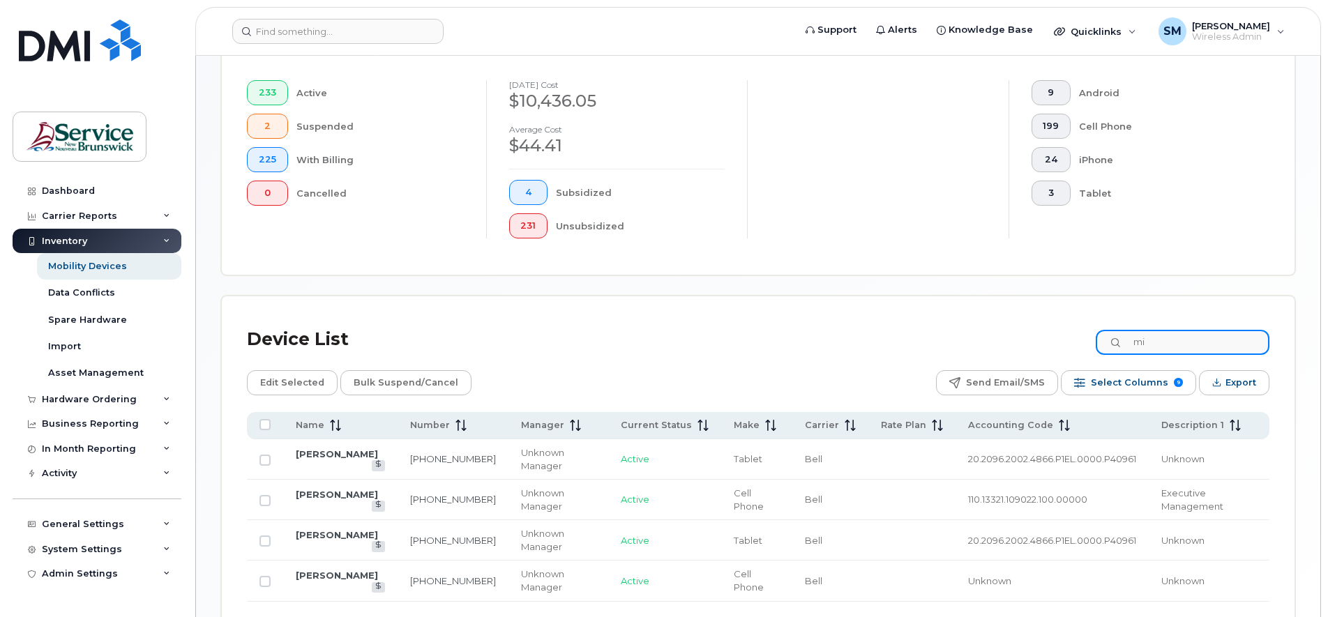
type input "m"
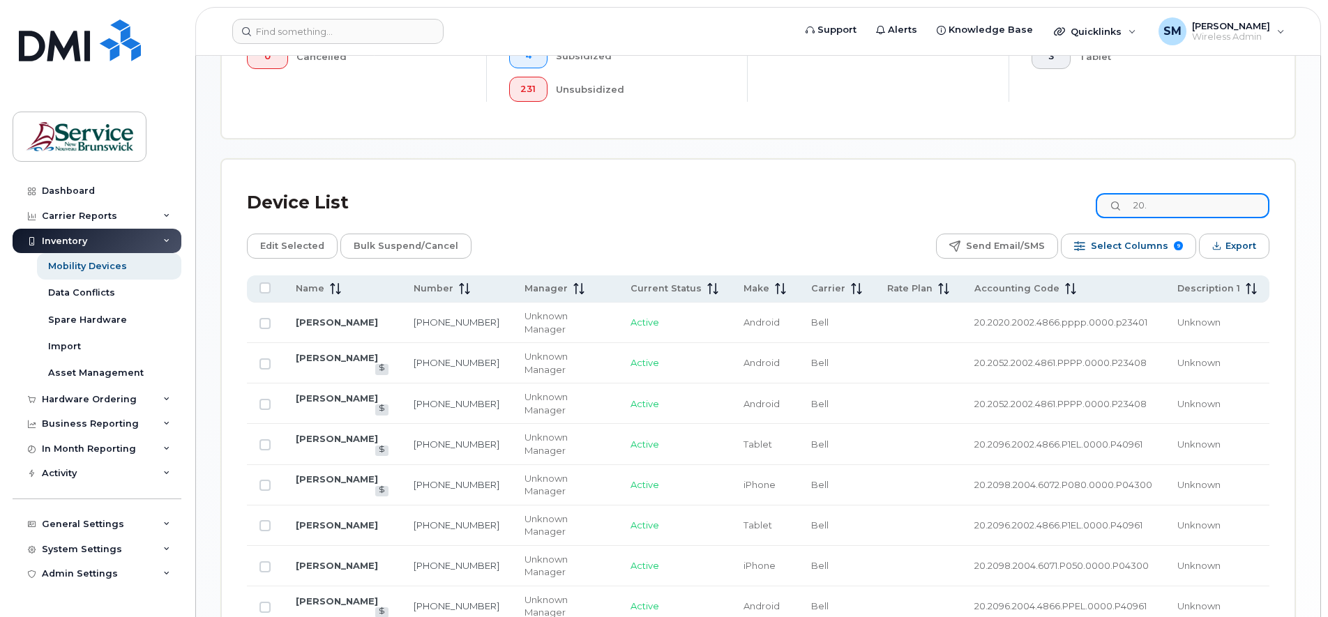
scroll to position [552, 0]
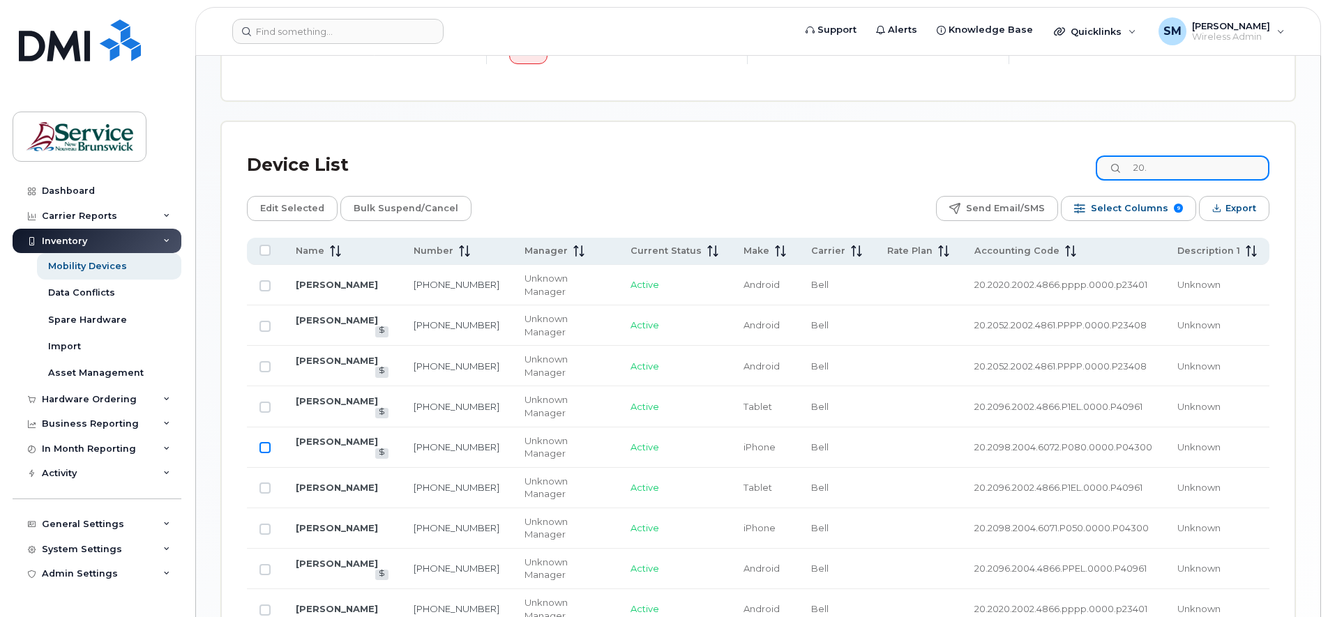
type input "20."
click at [263, 445] on input "Row Unselected" at bounding box center [264, 447] width 11 height 11
checkbox input "true"
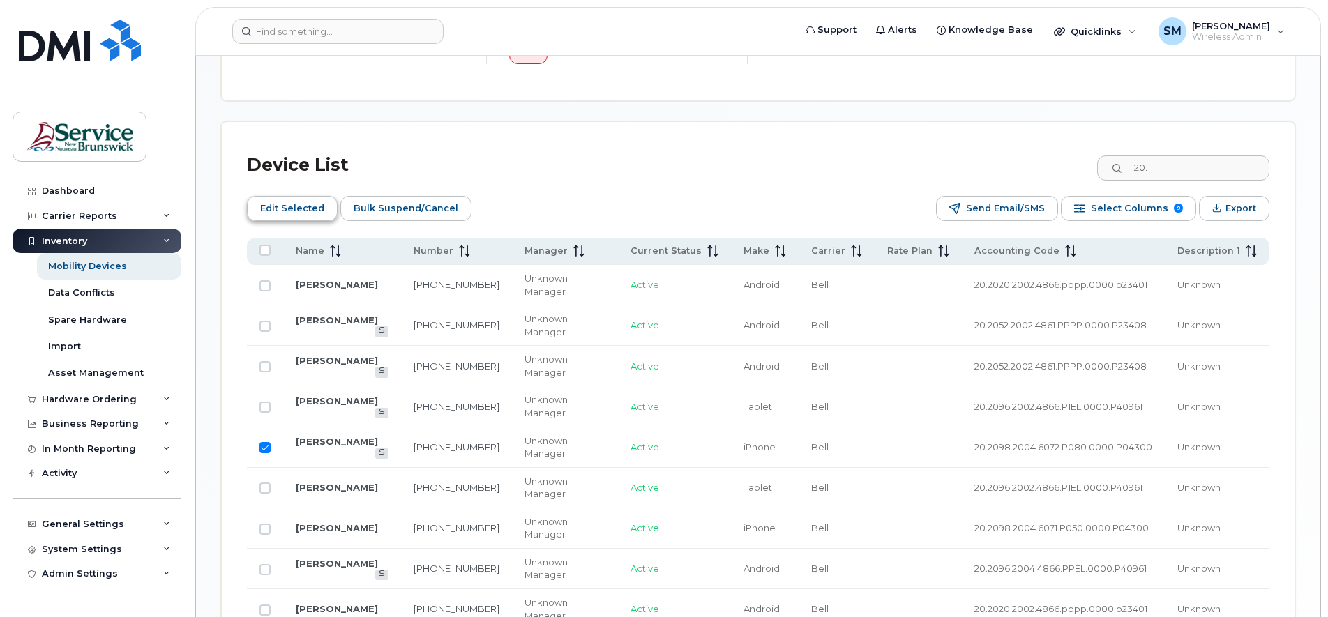
click at [299, 209] on span "Edit Selected" at bounding box center [292, 208] width 64 height 21
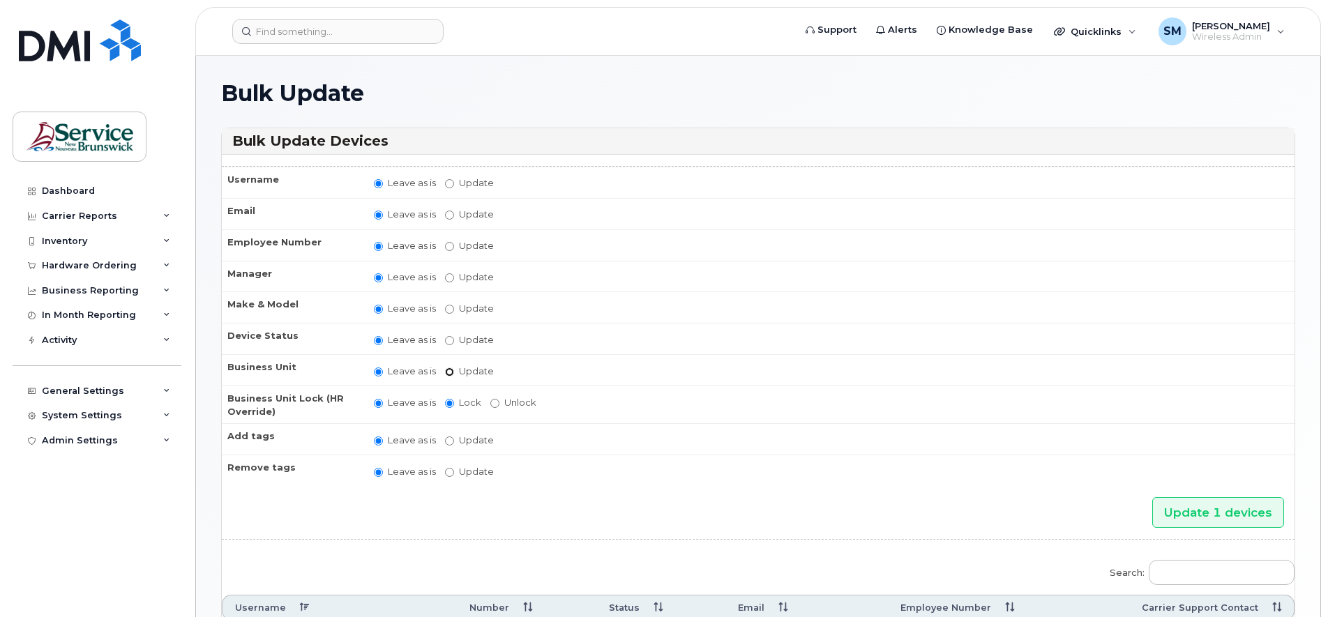
click at [451, 371] on input "Update" at bounding box center [449, 372] width 9 height 9
radio input "true"
radio input "false"
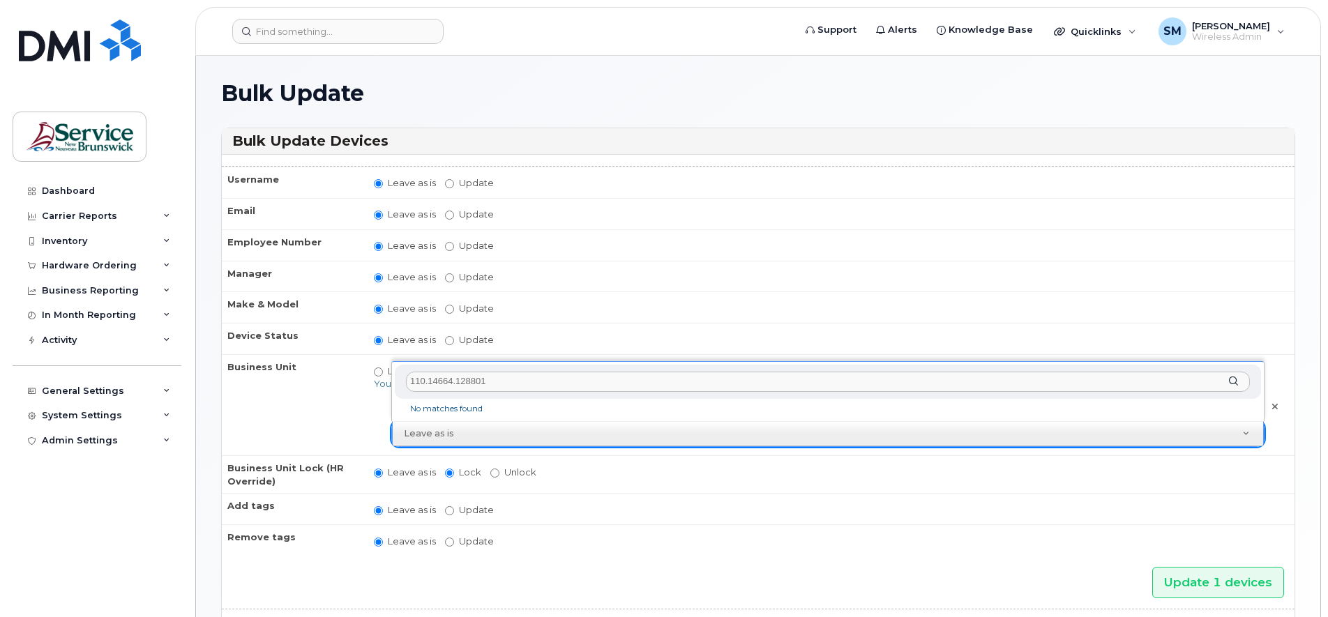
type input "110.14664.128801"
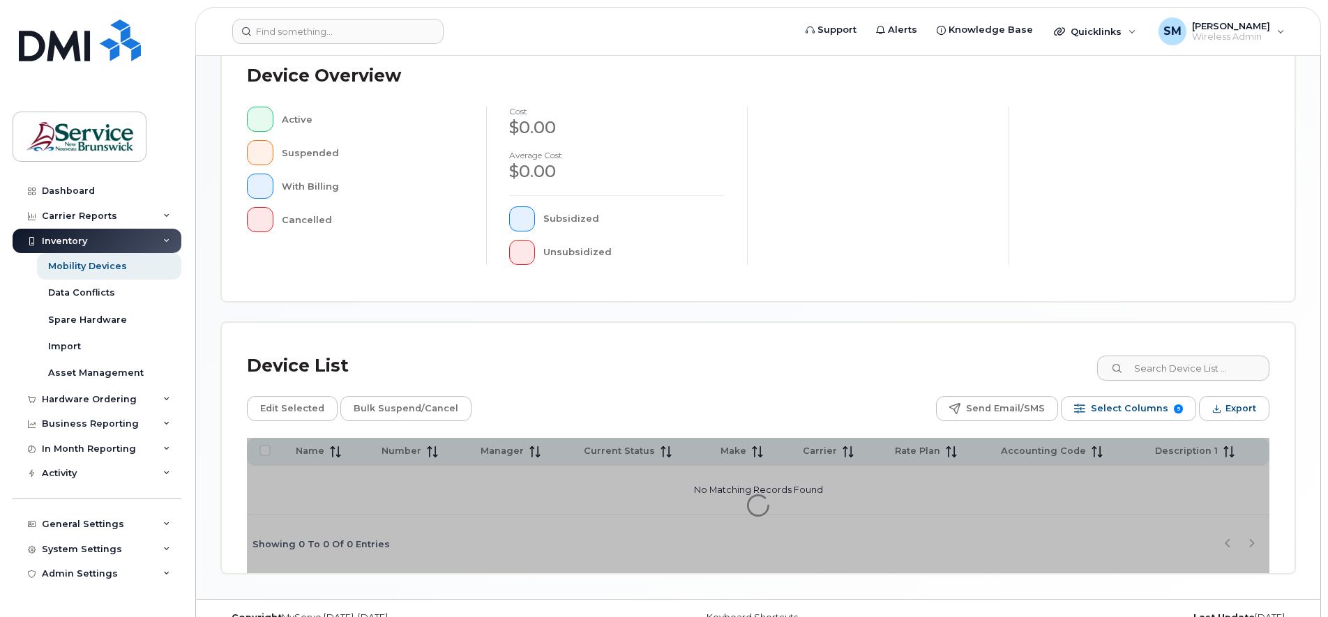
scroll to position [342, 0]
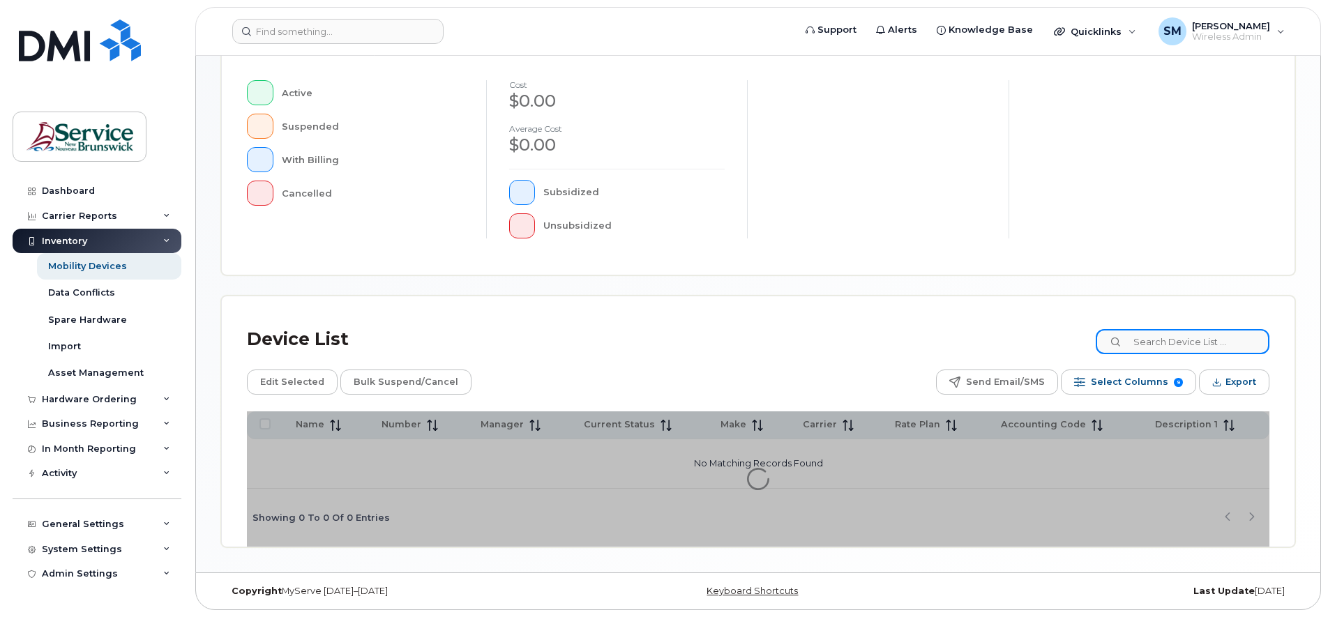
click at [1168, 342] on input at bounding box center [1183, 341] width 174 height 25
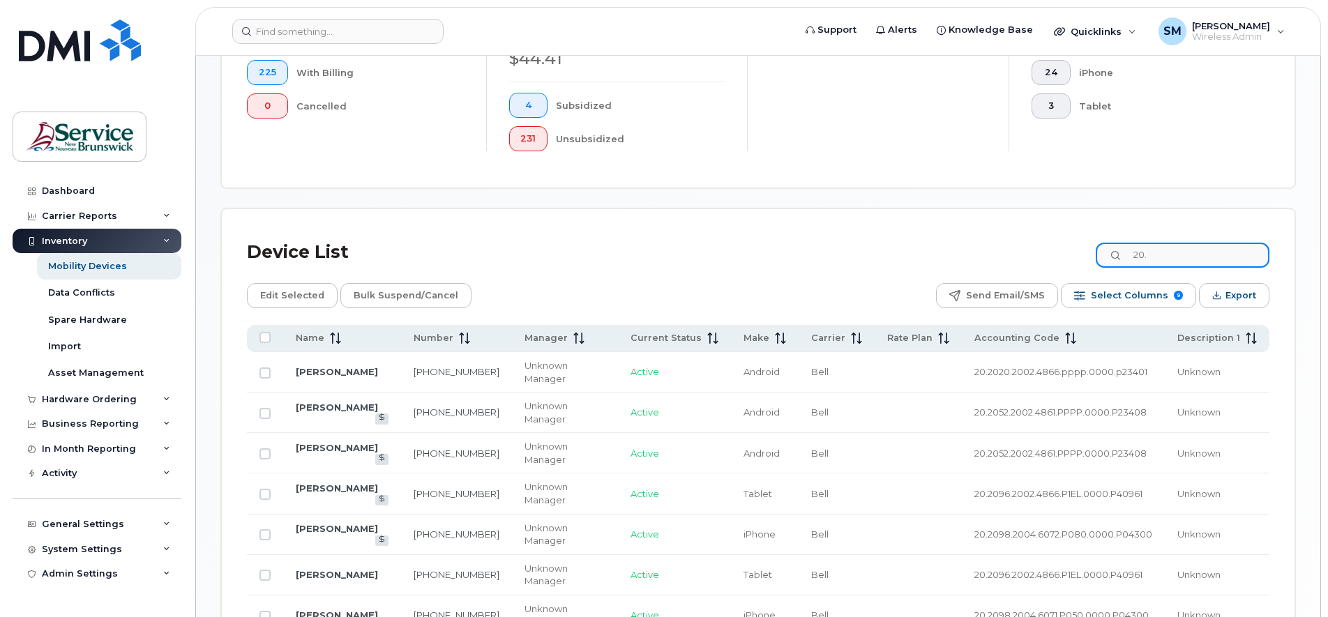
scroll to position [552, 0]
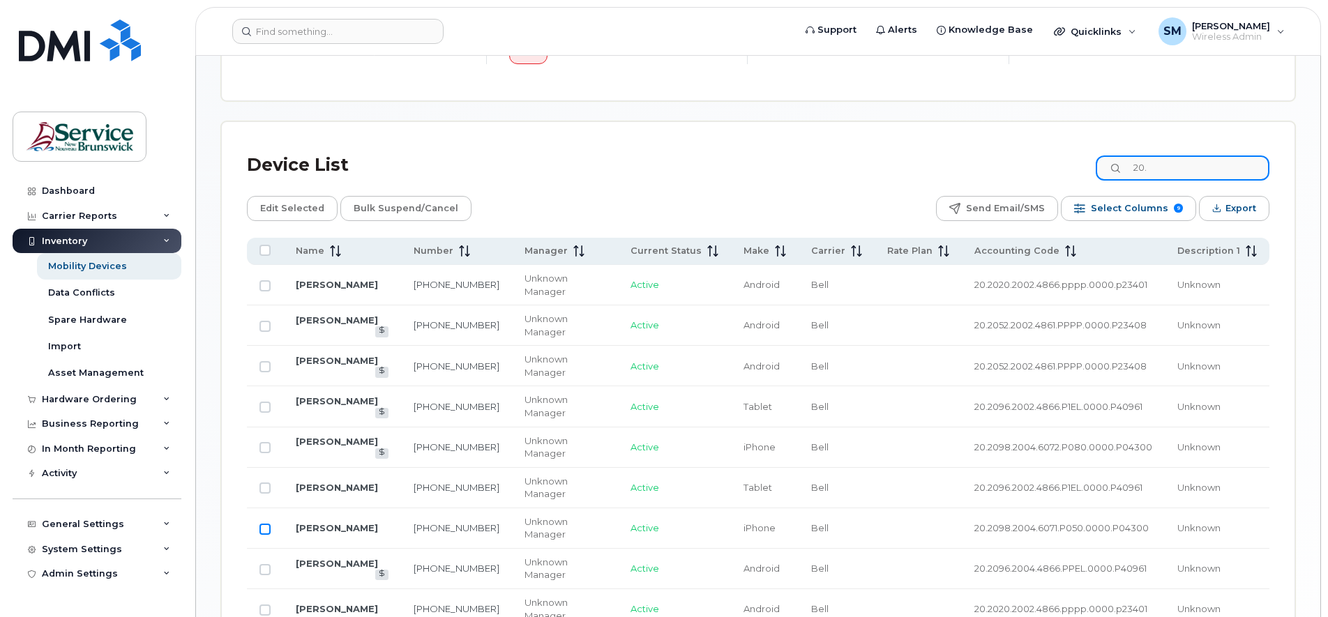
type input "20."
click at [261, 531] on input "Row Unselected" at bounding box center [264, 529] width 11 height 11
checkbox input "true"
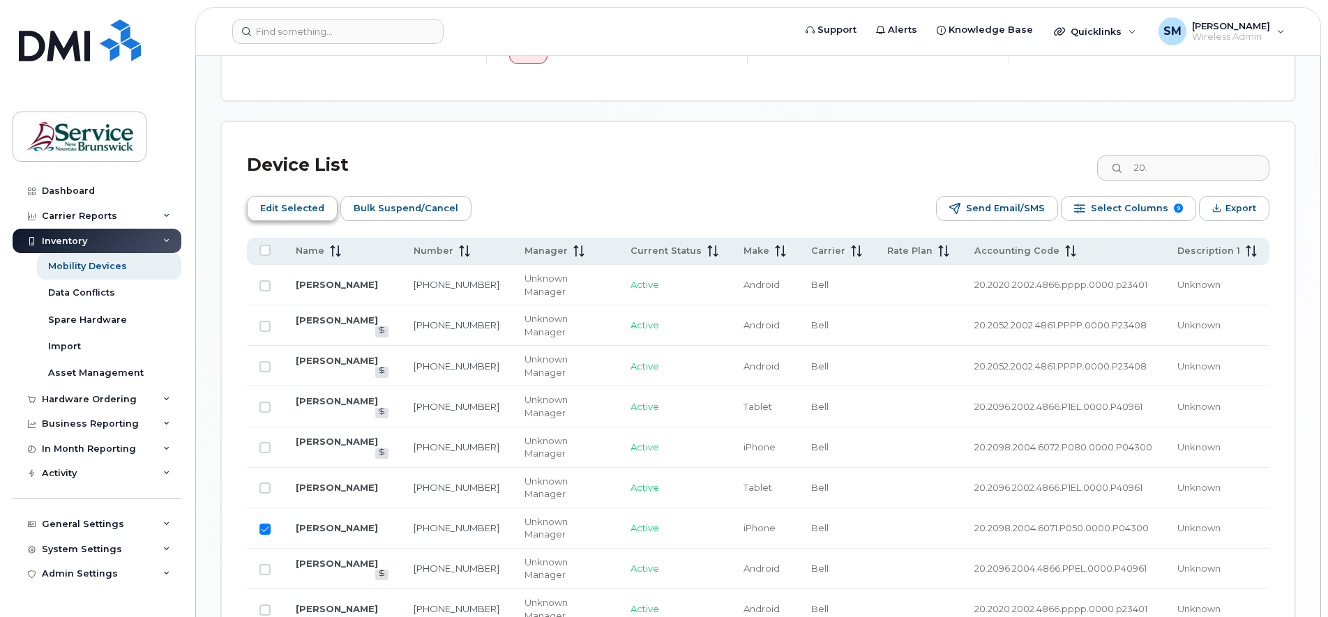
click at [278, 206] on span "Edit Selected" at bounding box center [292, 208] width 64 height 21
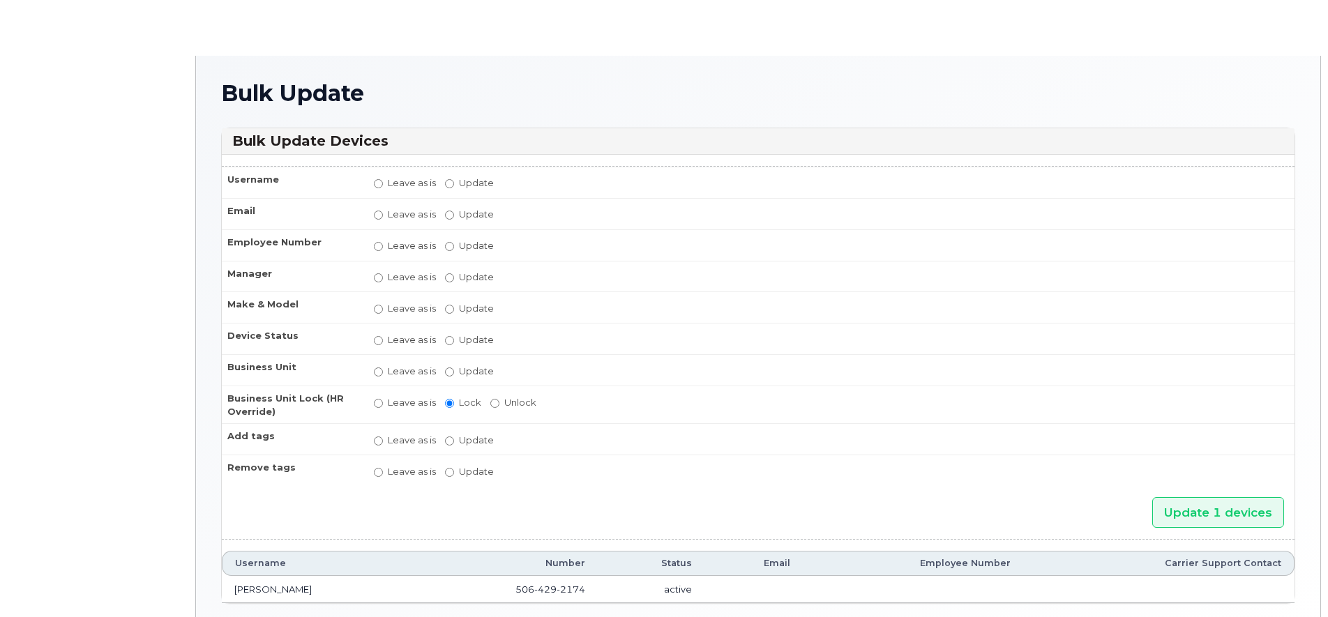
radio input "true"
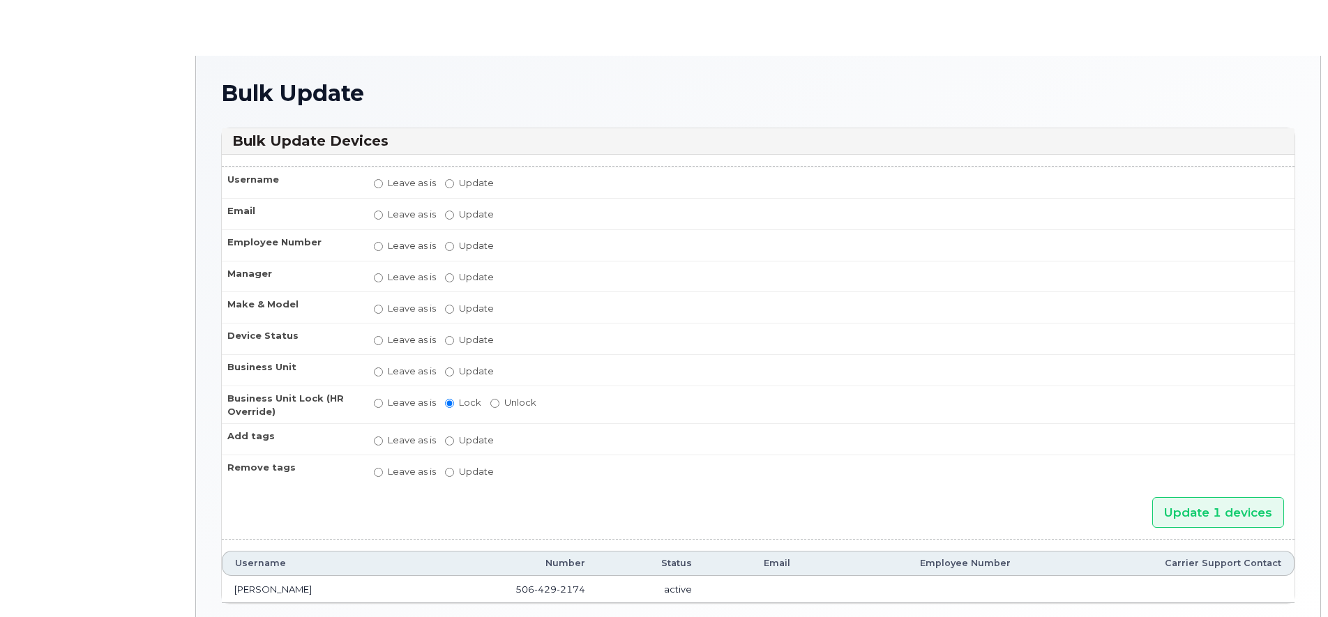
radio input "true"
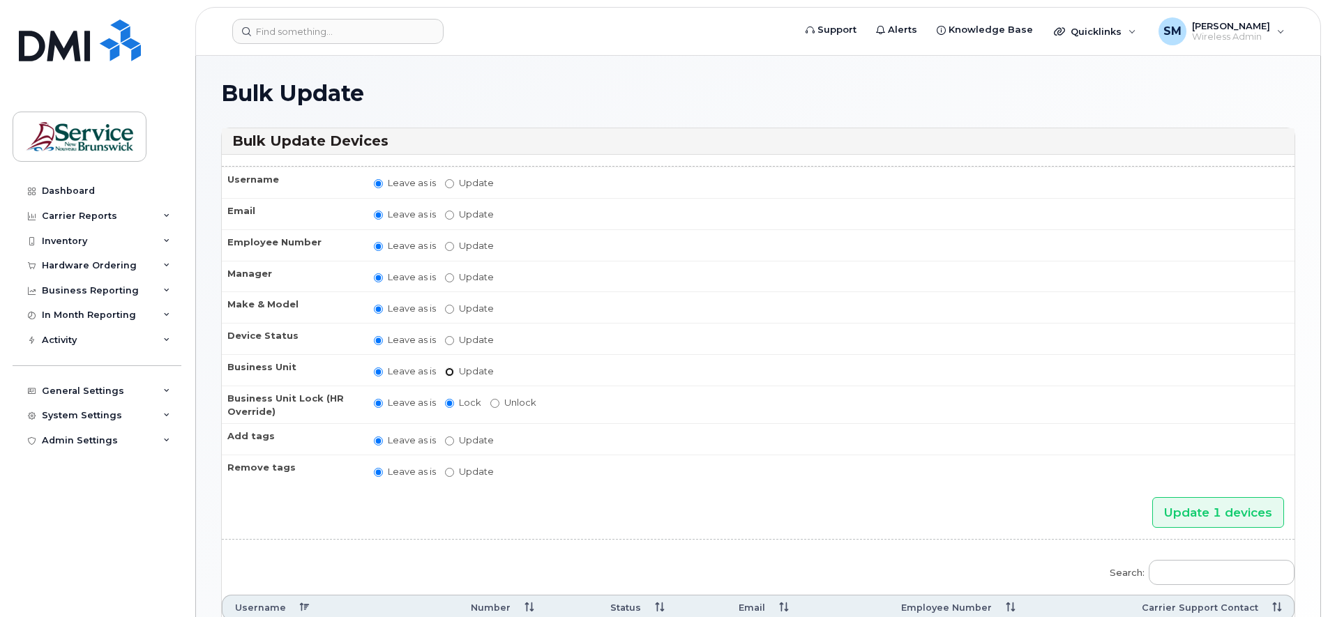
click at [451, 373] on input "Update" at bounding box center [449, 372] width 9 height 9
radio input "true"
radio input "false"
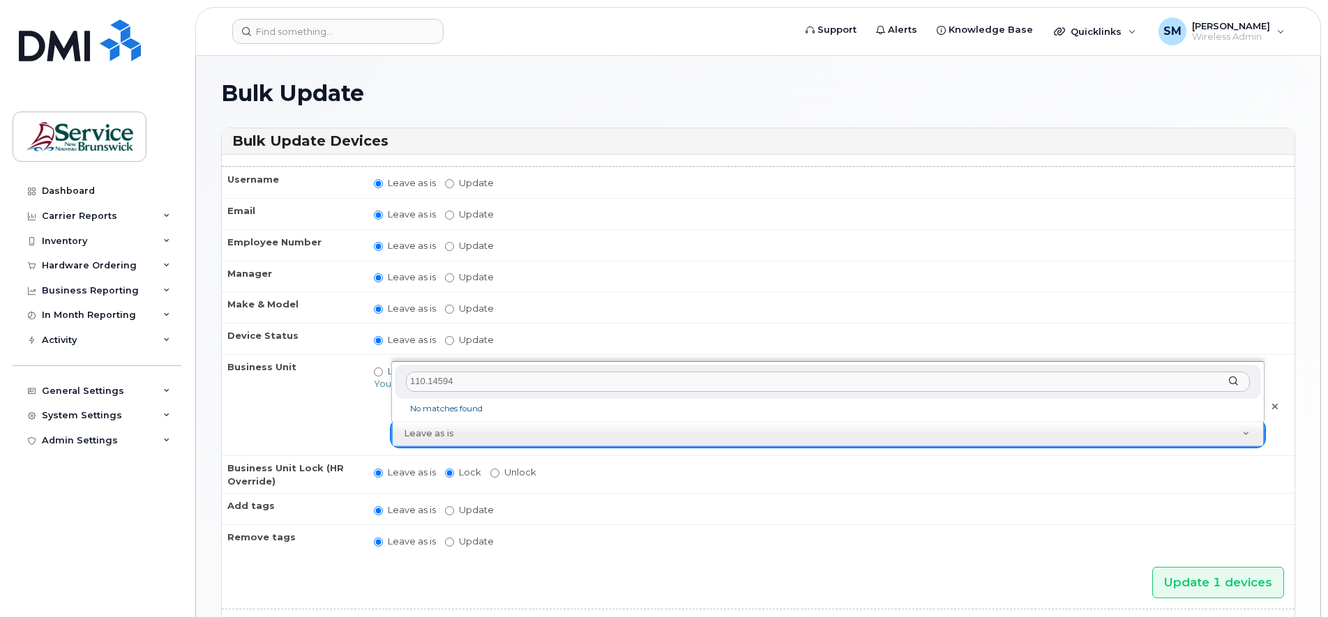
type input "110.14594"
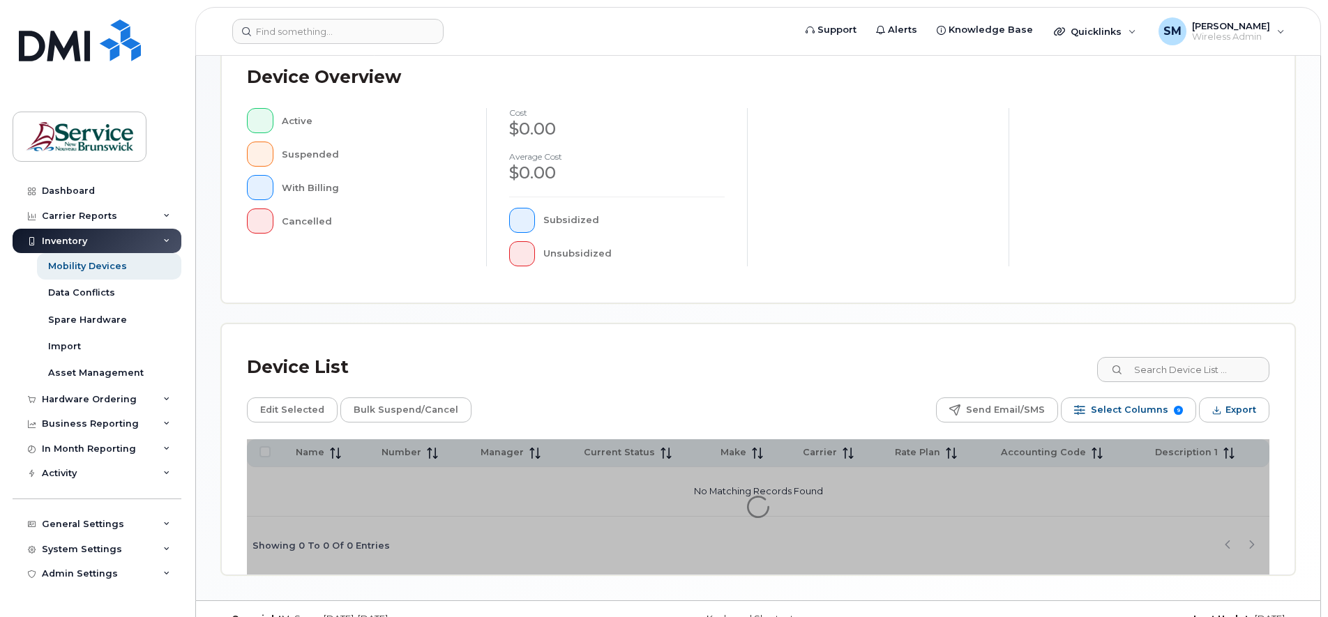
scroll to position [342, 0]
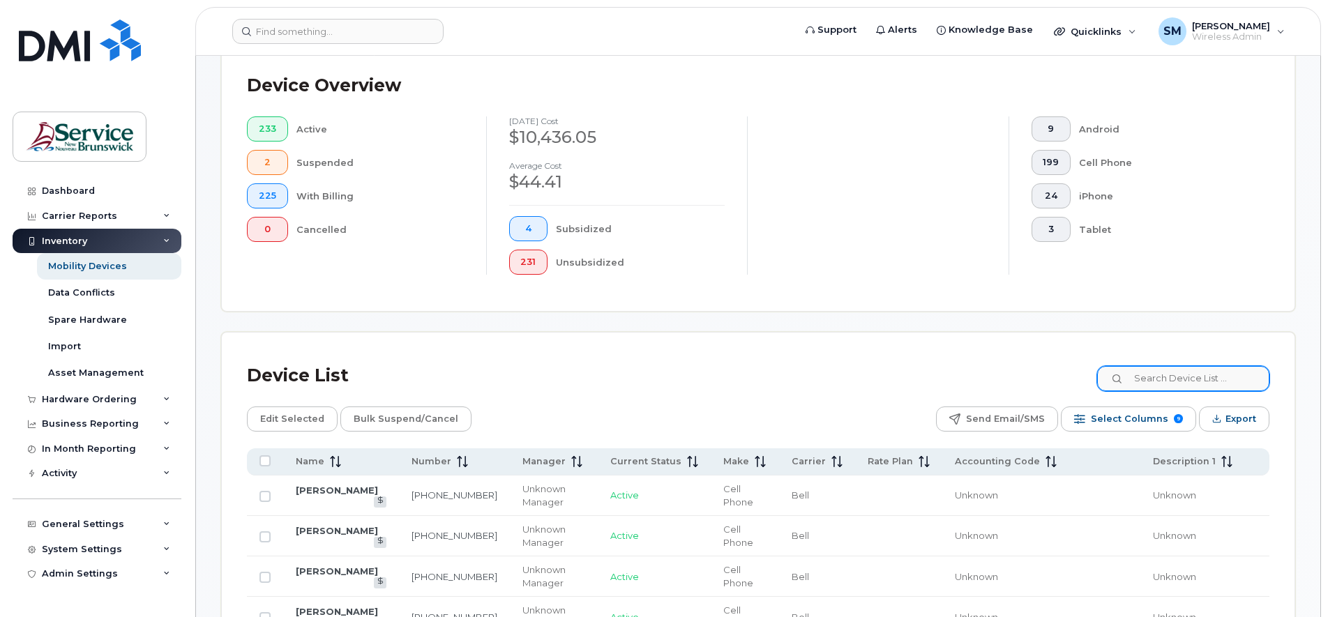
scroll to position [378, 0]
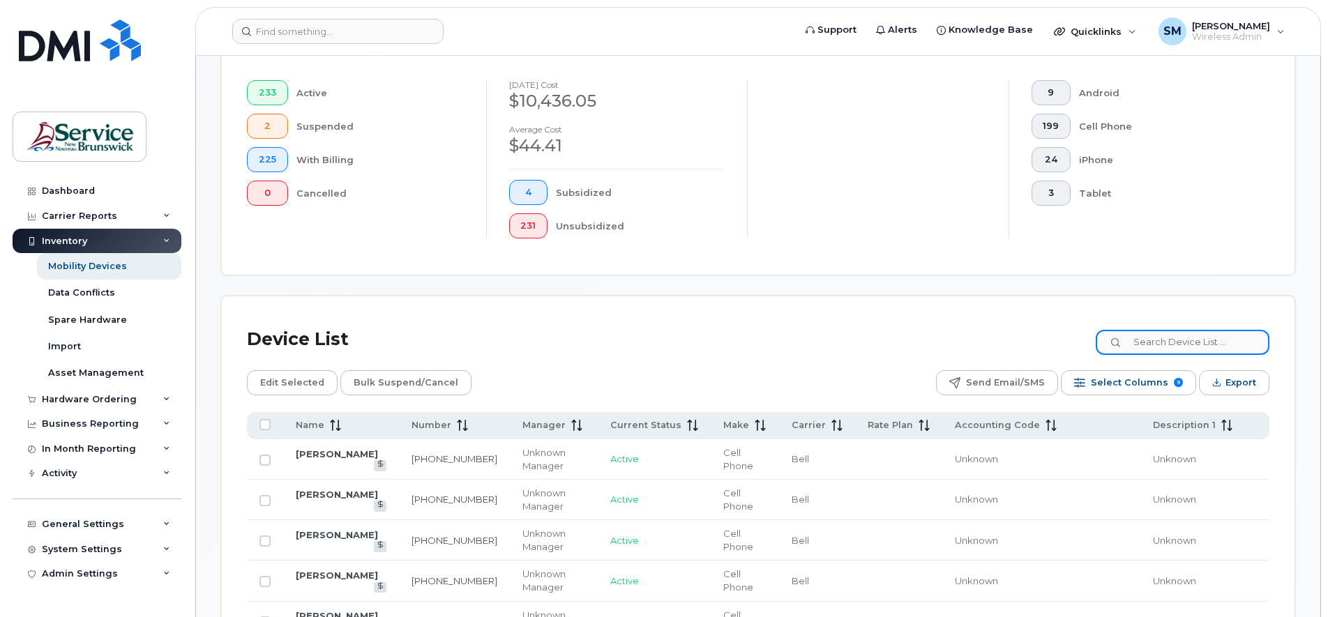
click at [1157, 344] on input at bounding box center [1183, 342] width 174 height 25
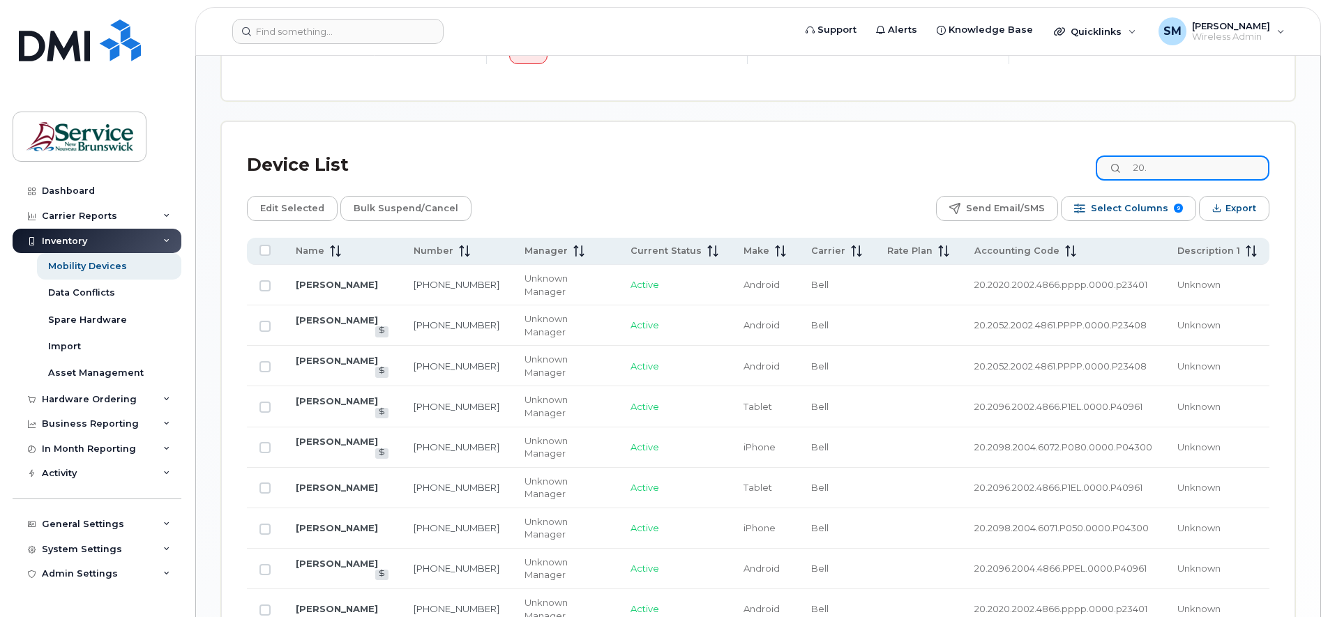
scroll to position [640, 0]
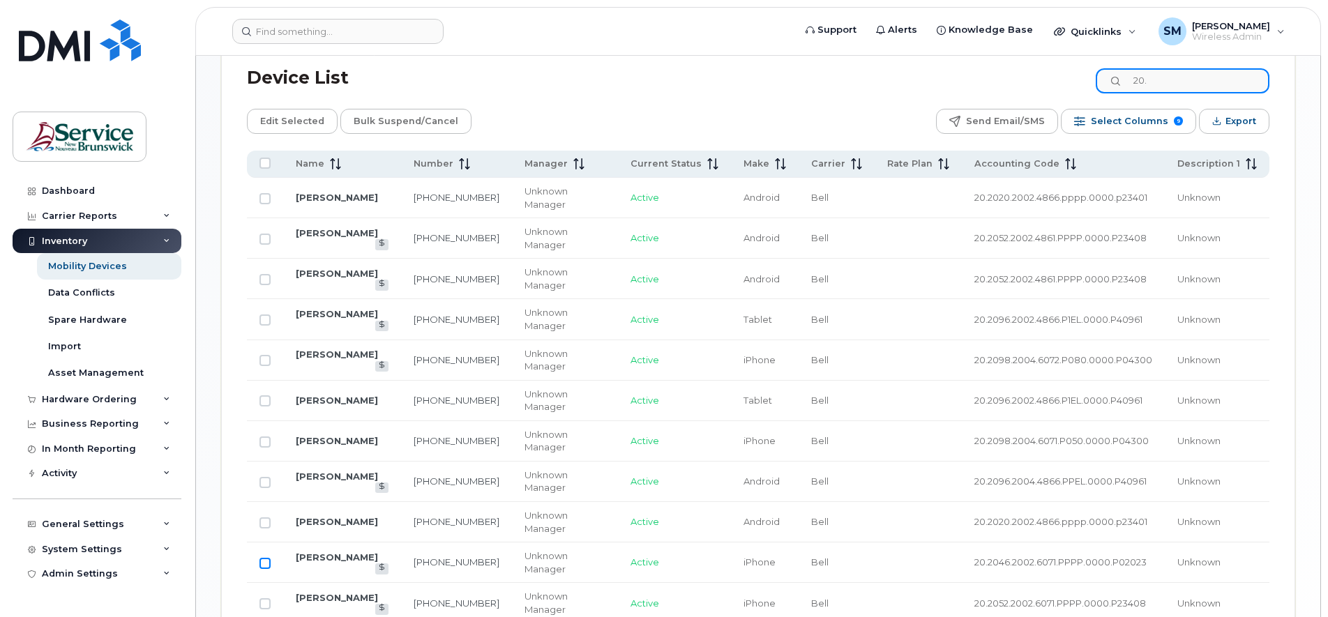
type input "20."
click at [264, 565] on input "Row Unselected" at bounding box center [264, 563] width 11 height 11
checkbox input "true"
click at [291, 122] on span "Edit Selected" at bounding box center [292, 121] width 64 height 21
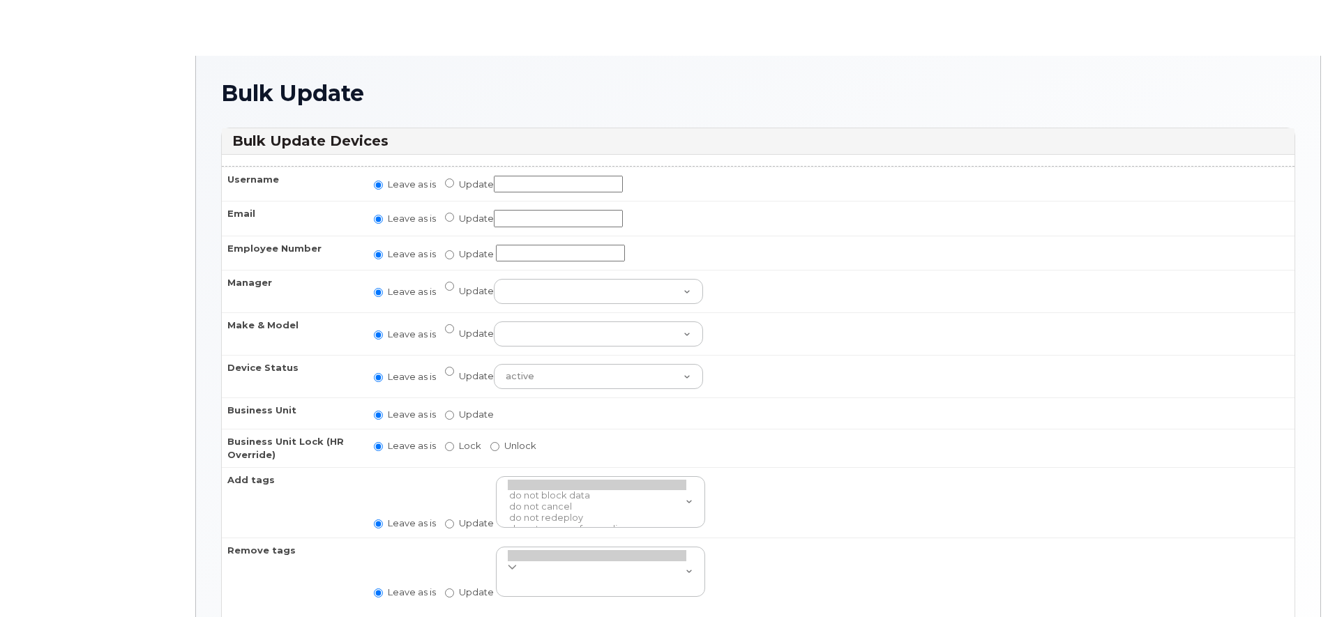
radio input "true"
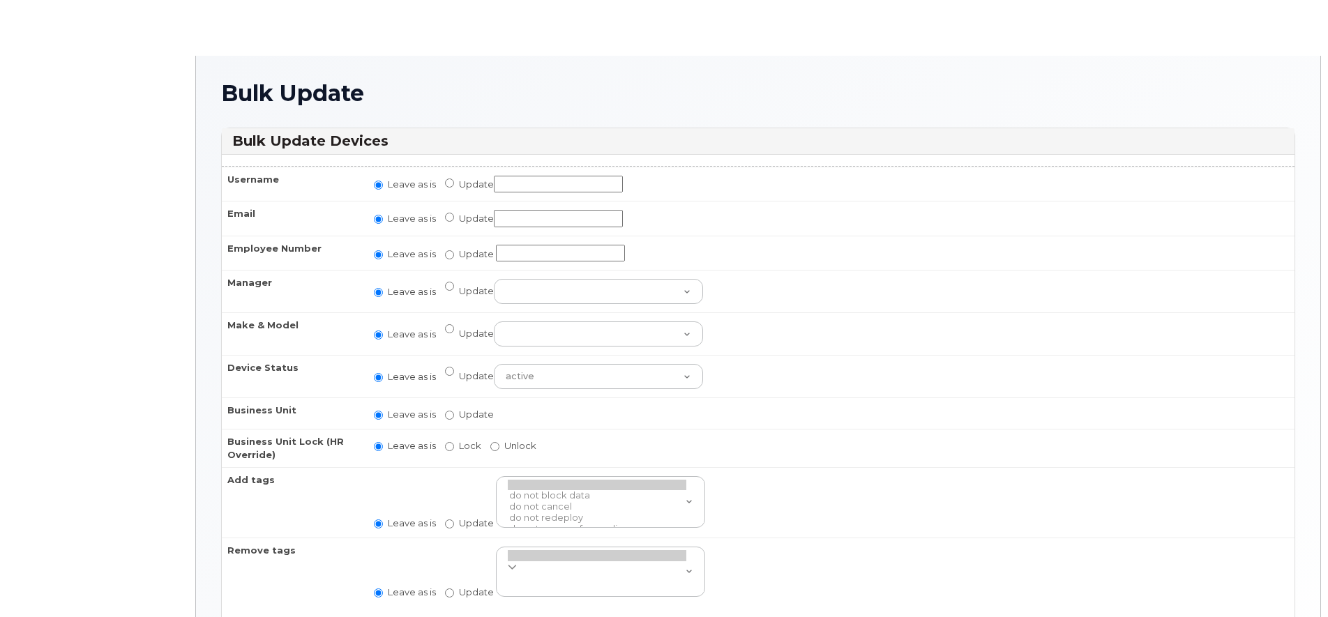
radio input "true"
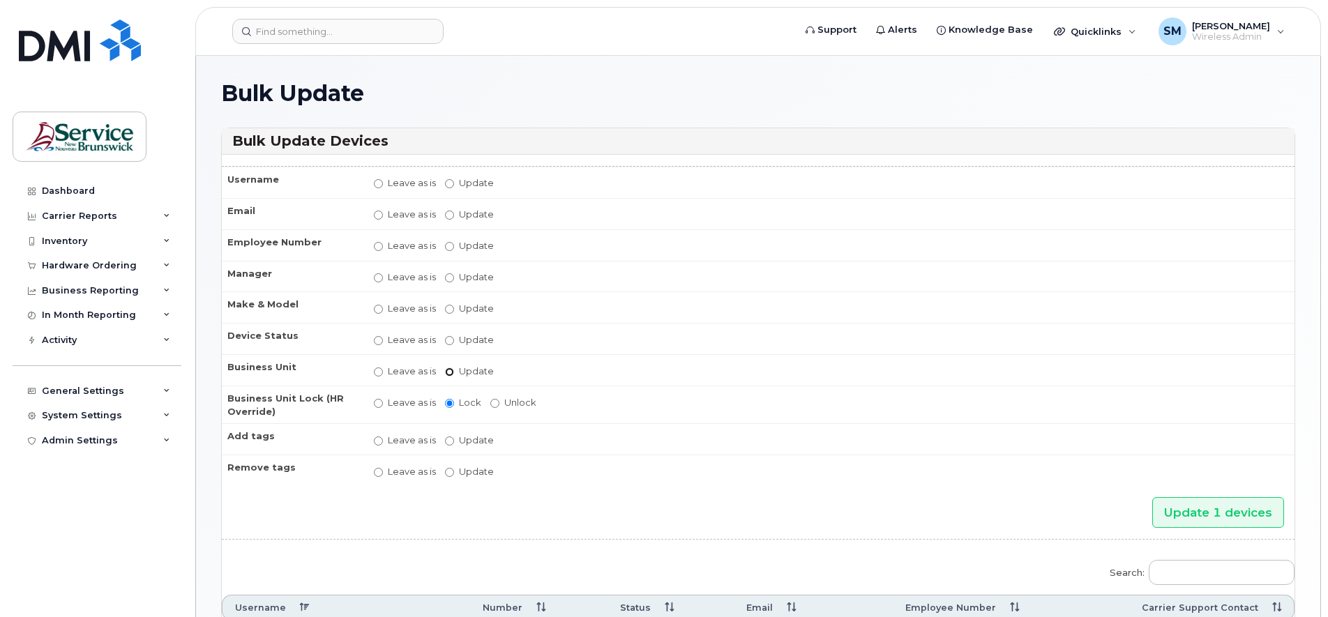
click at [448, 372] on input "Update" at bounding box center [449, 372] width 9 height 9
radio input "true"
radio input "false"
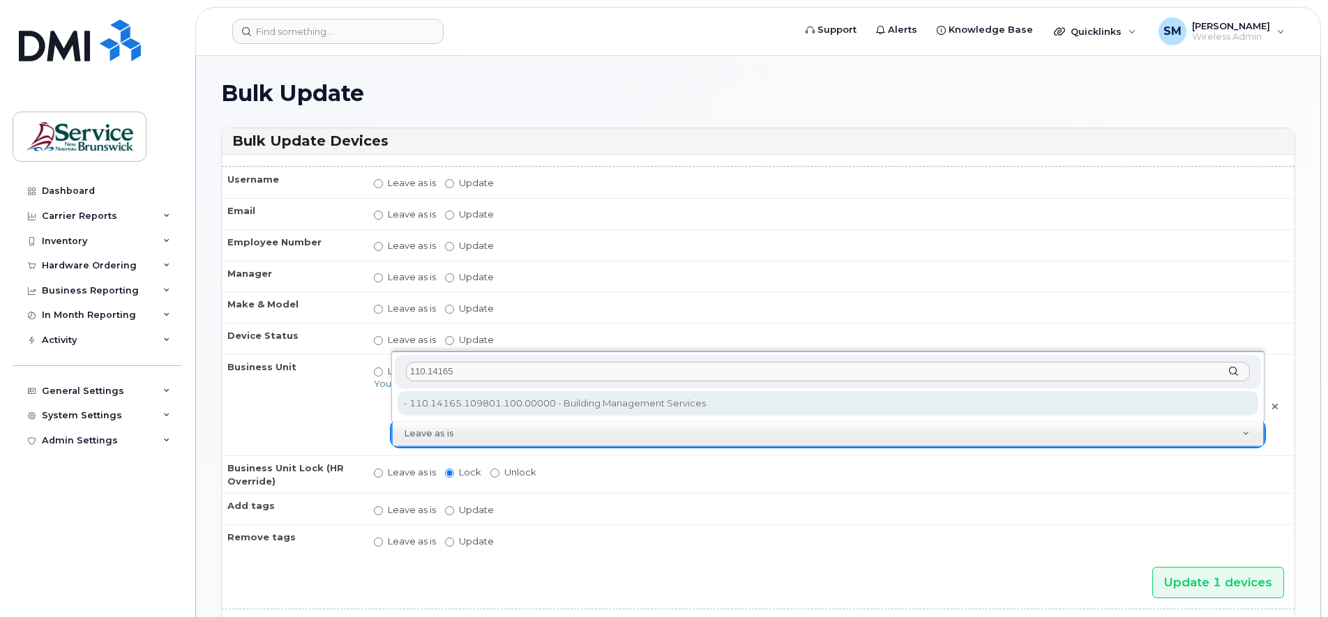
type input "110.14165"
type input "35696847"
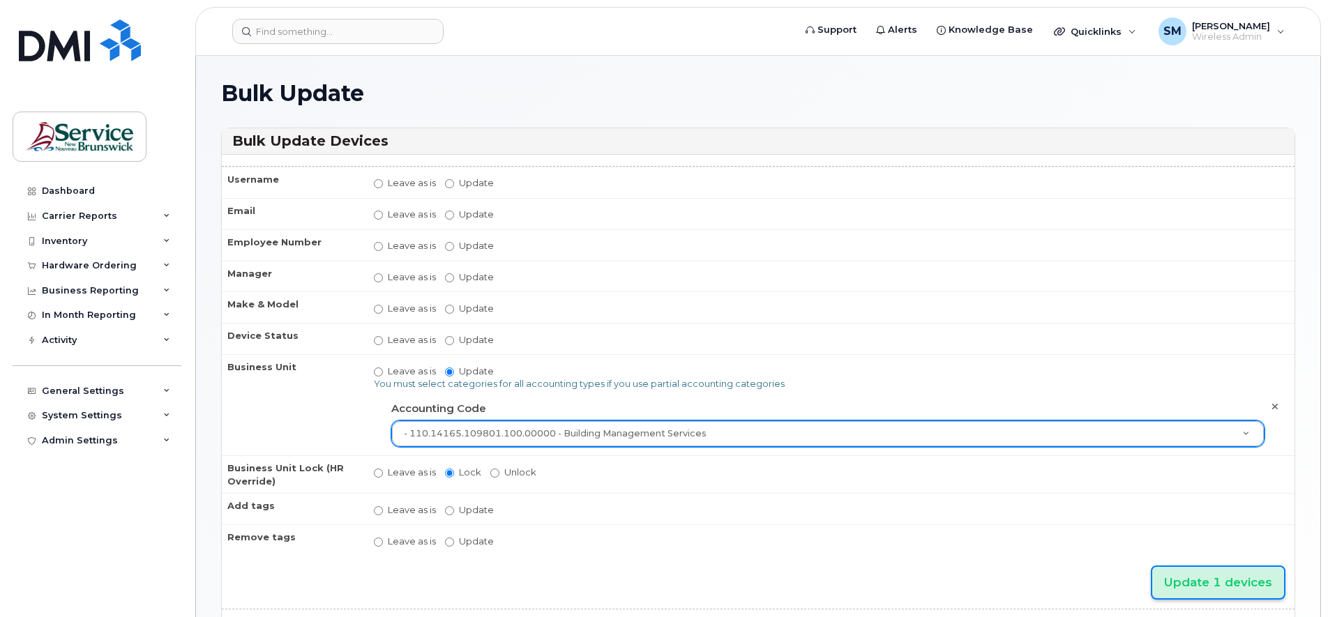
click at [1216, 584] on input "Update 1 devices" at bounding box center [1218, 582] width 132 height 31
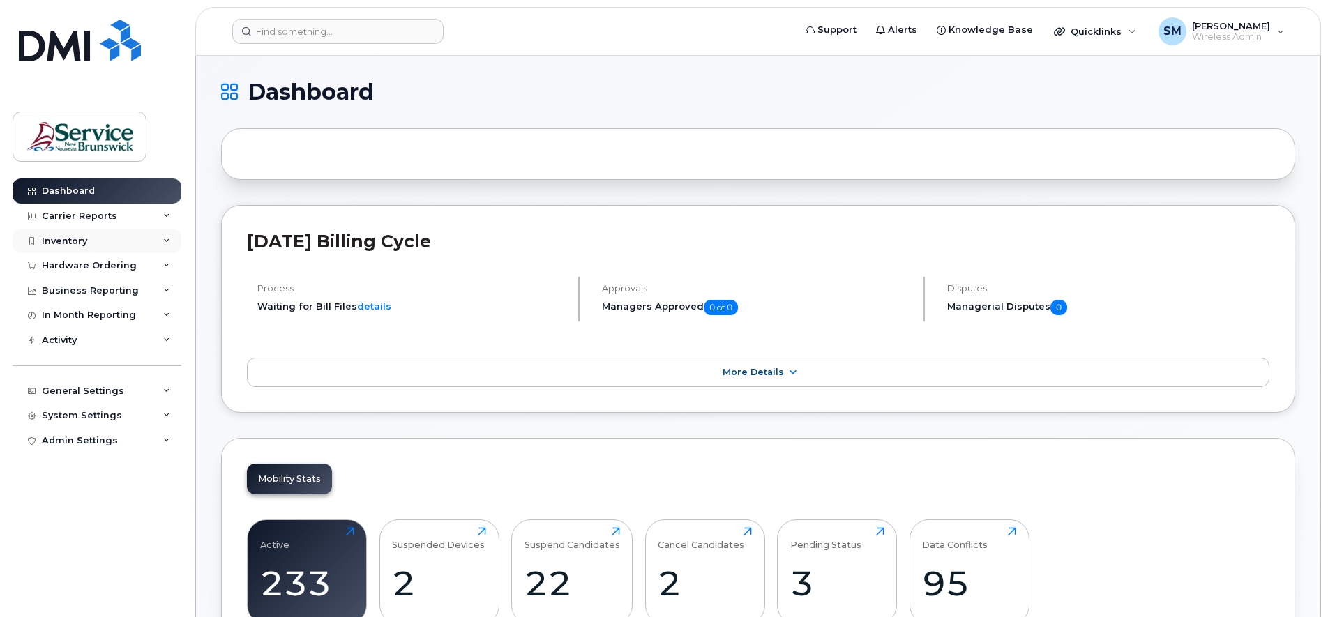
click at [169, 236] on div "Inventory" at bounding box center [97, 241] width 169 height 25
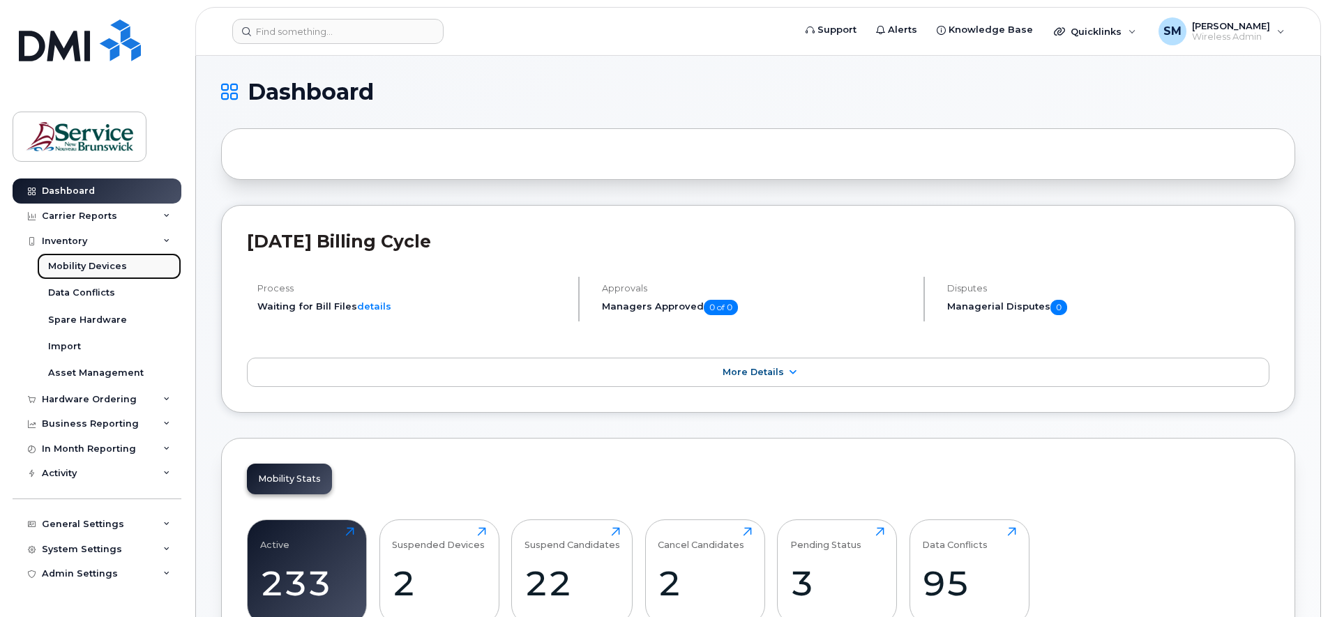
click at [119, 270] on div "Mobility Devices" at bounding box center [87, 266] width 79 height 13
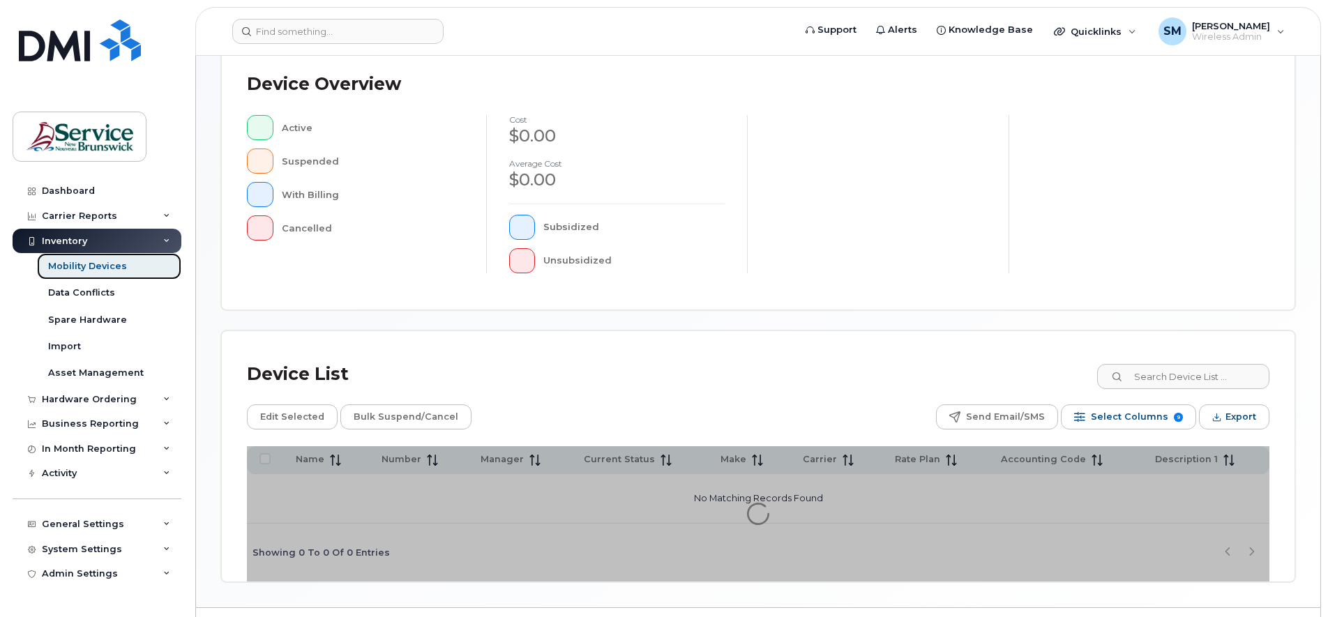
scroll to position [342, 0]
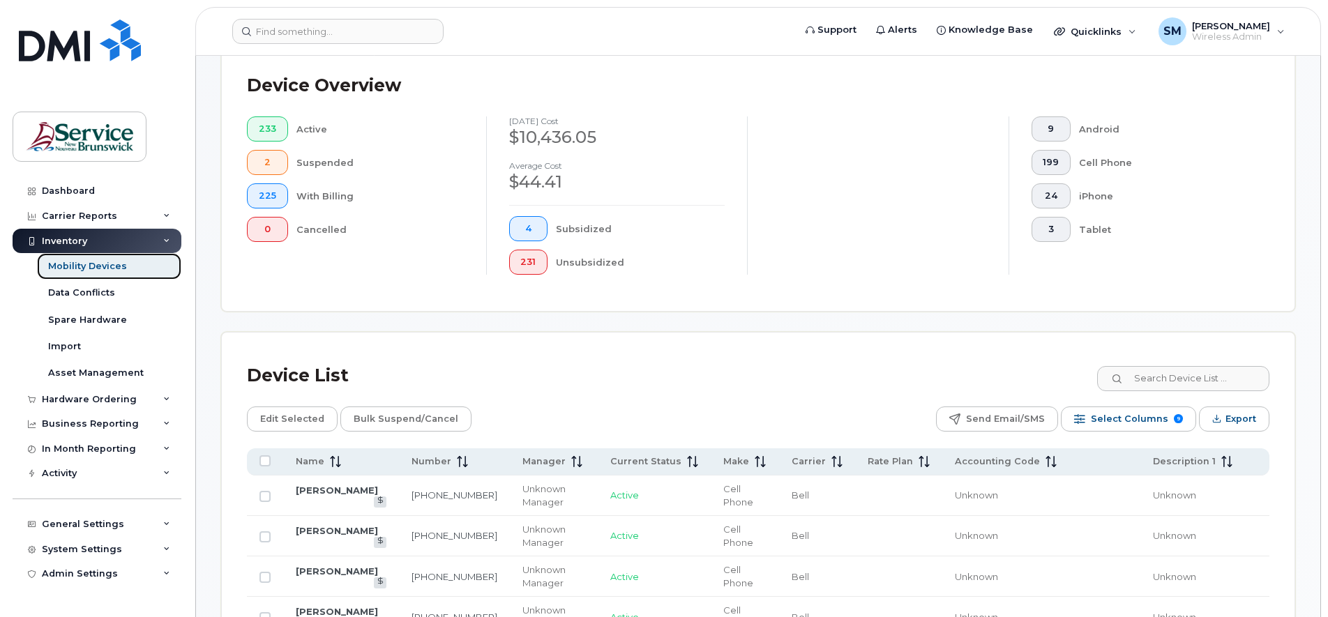
scroll to position [378, 0]
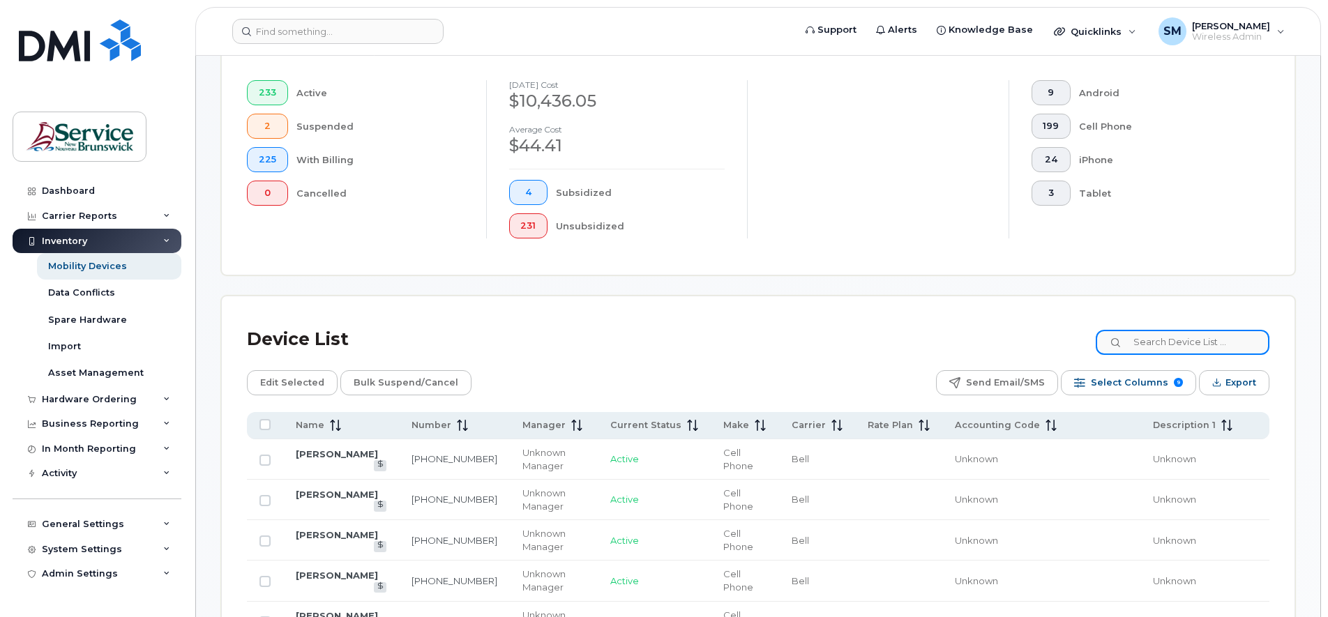
click at [1165, 345] on input at bounding box center [1183, 342] width 174 height 25
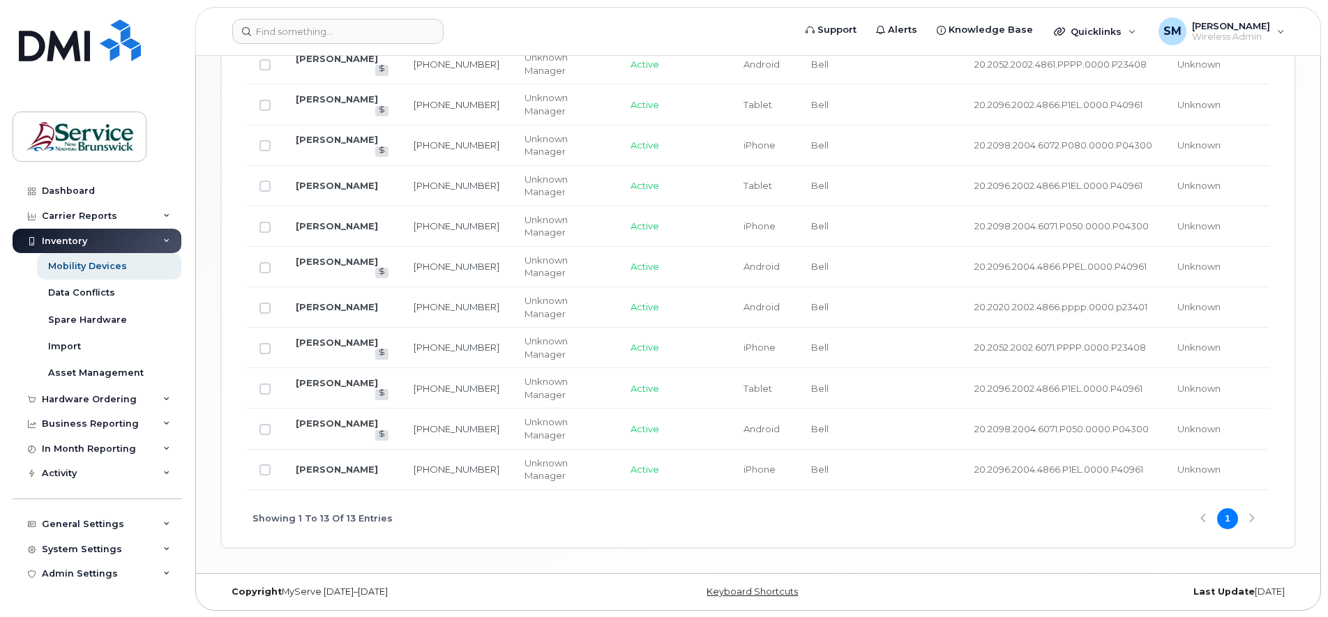
scroll to position [855, 0]
type input "20."
click at [267, 470] on input "Row Unselected" at bounding box center [264, 469] width 11 height 11
checkbox input "true"
click at [315, 469] on link "[PERSON_NAME]" at bounding box center [337, 468] width 82 height 11
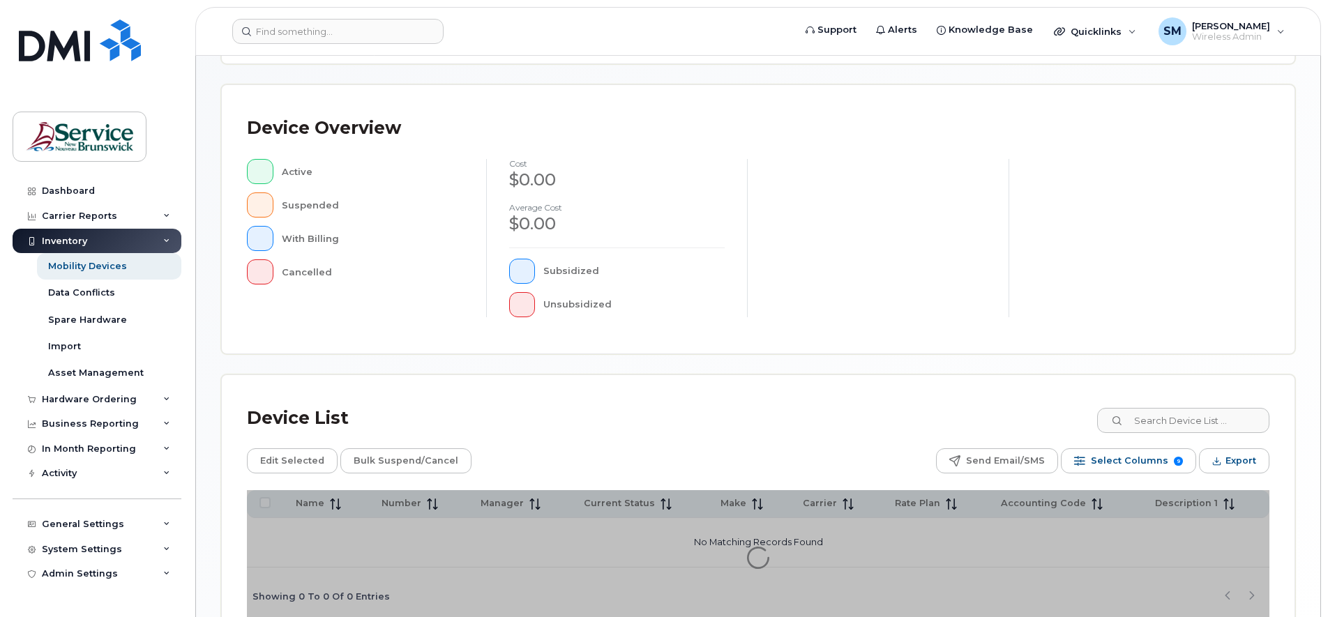
scroll to position [342, 0]
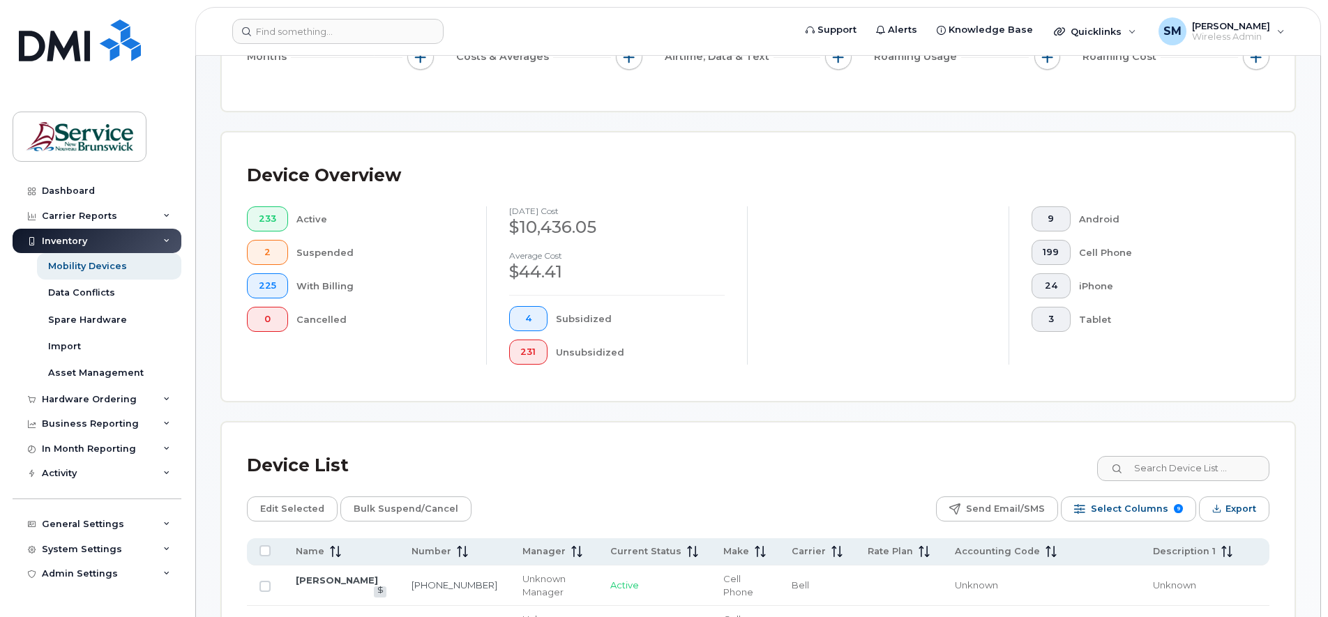
scroll to position [116, 0]
